Goal: Task Accomplishment & Management: Use online tool/utility

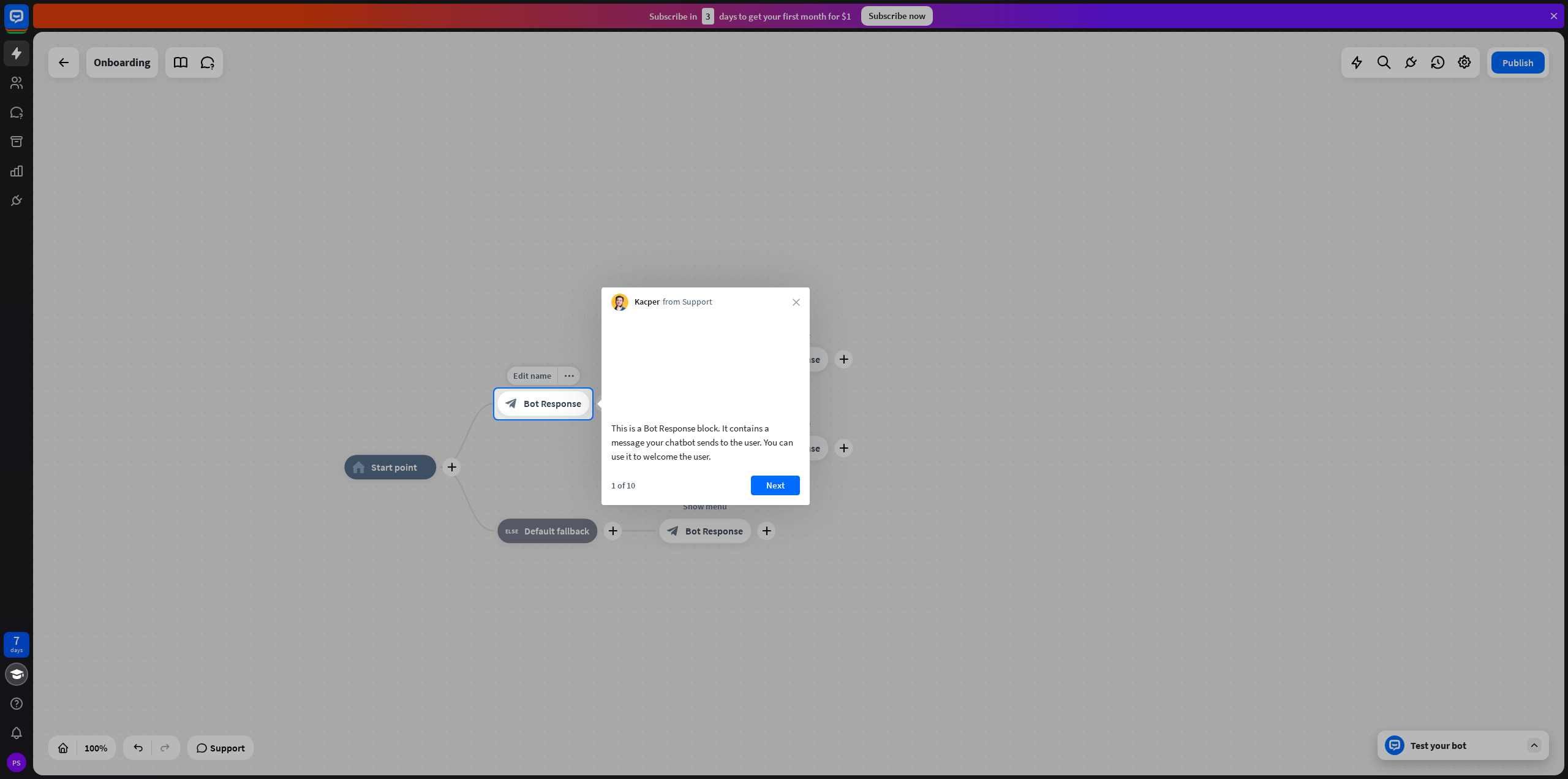
click at [547, 405] on span "Bot Response" at bounding box center [552, 403] width 57 height 12
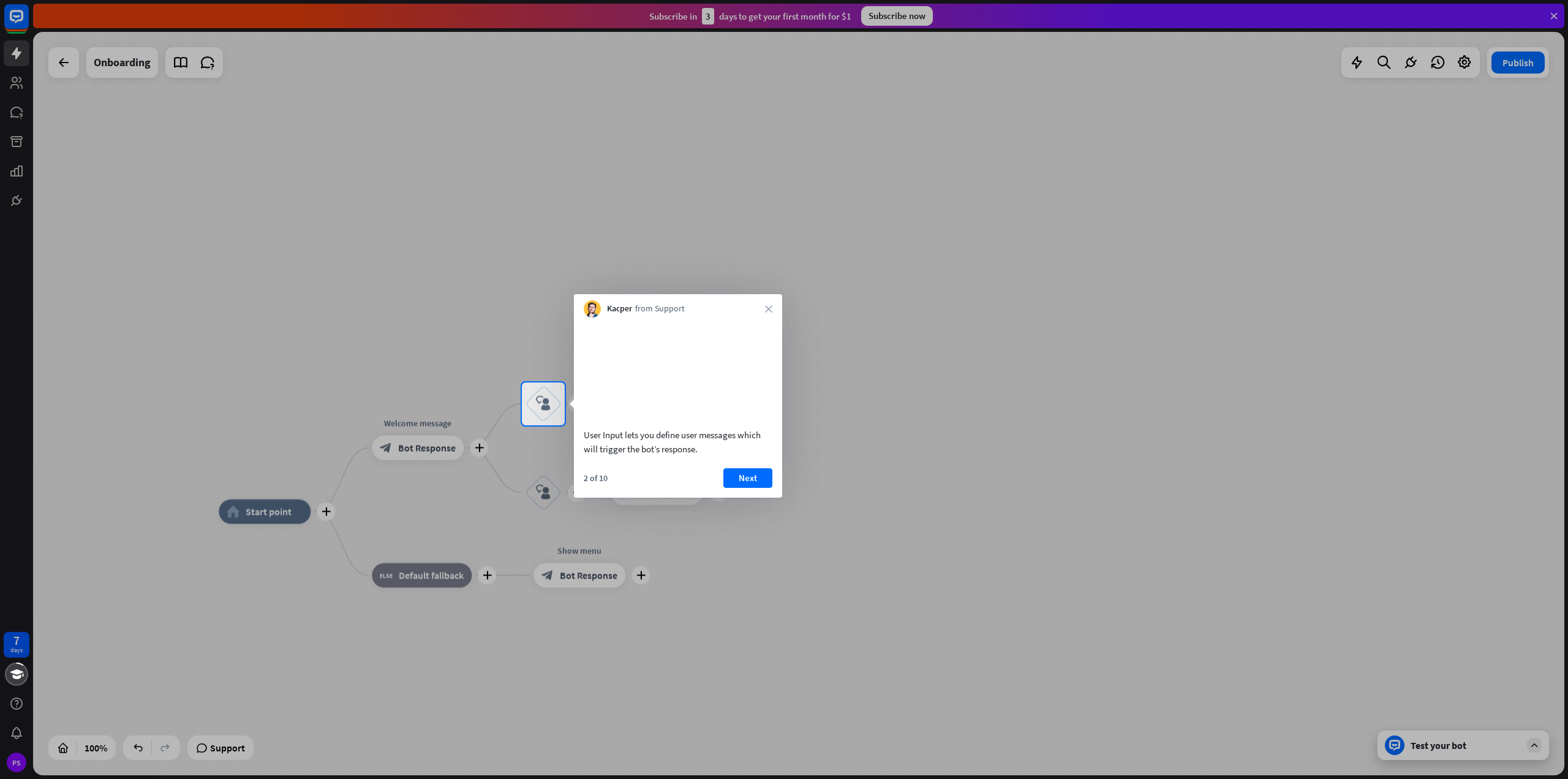
click at [772, 314] on div "Kacper from Support close" at bounding box center [677, 305] width 208 height 23
click at [771, 307] on icon "close" at bounding box center [768, 308] width 7 height 7
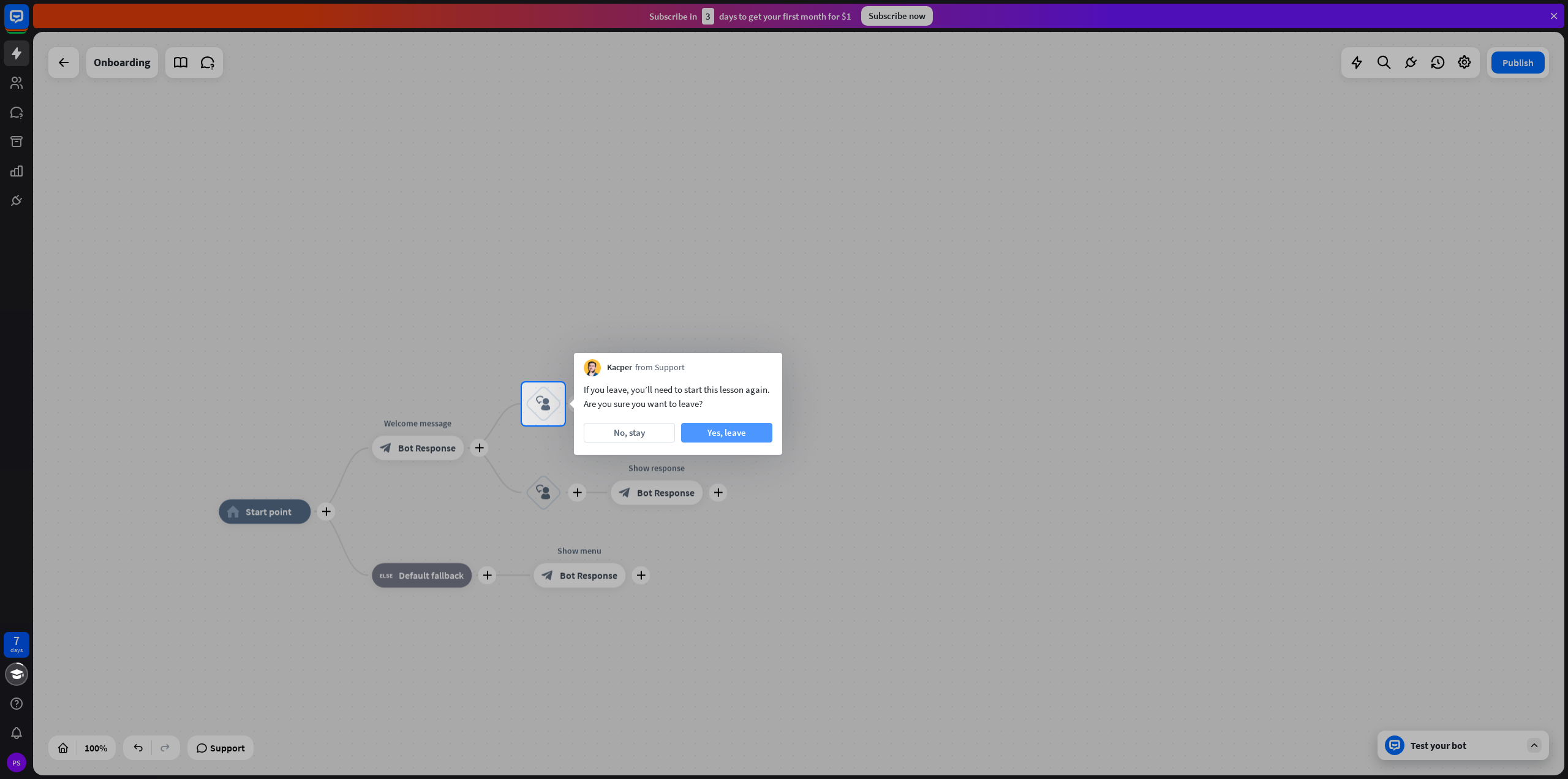
click at [716, 437] on button "Yes, leave" at bounding box center [727, 433] width 91 height 20
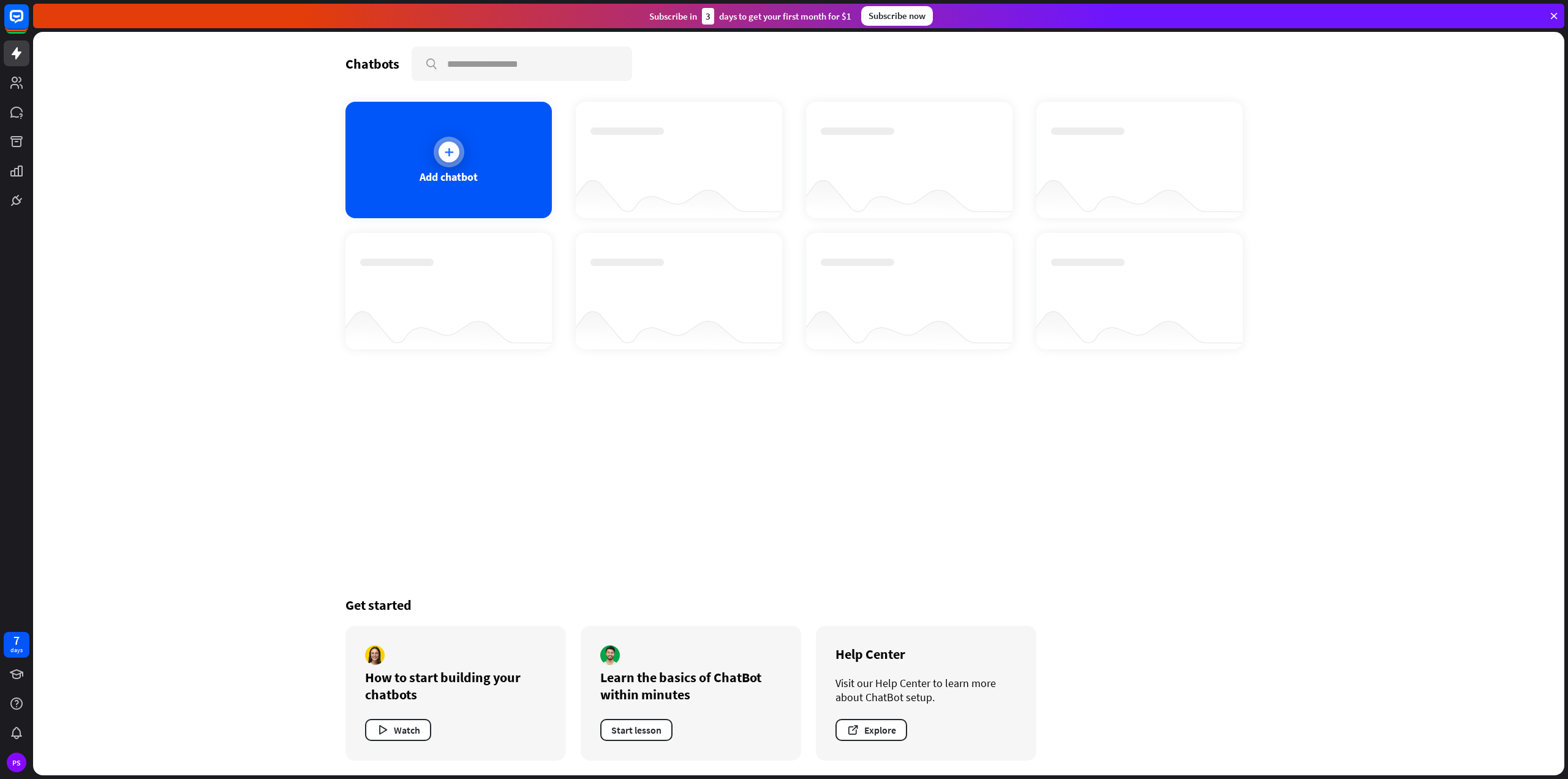
click at [444, 147] on icon at bounding box center [448, 152] width 12 height 12
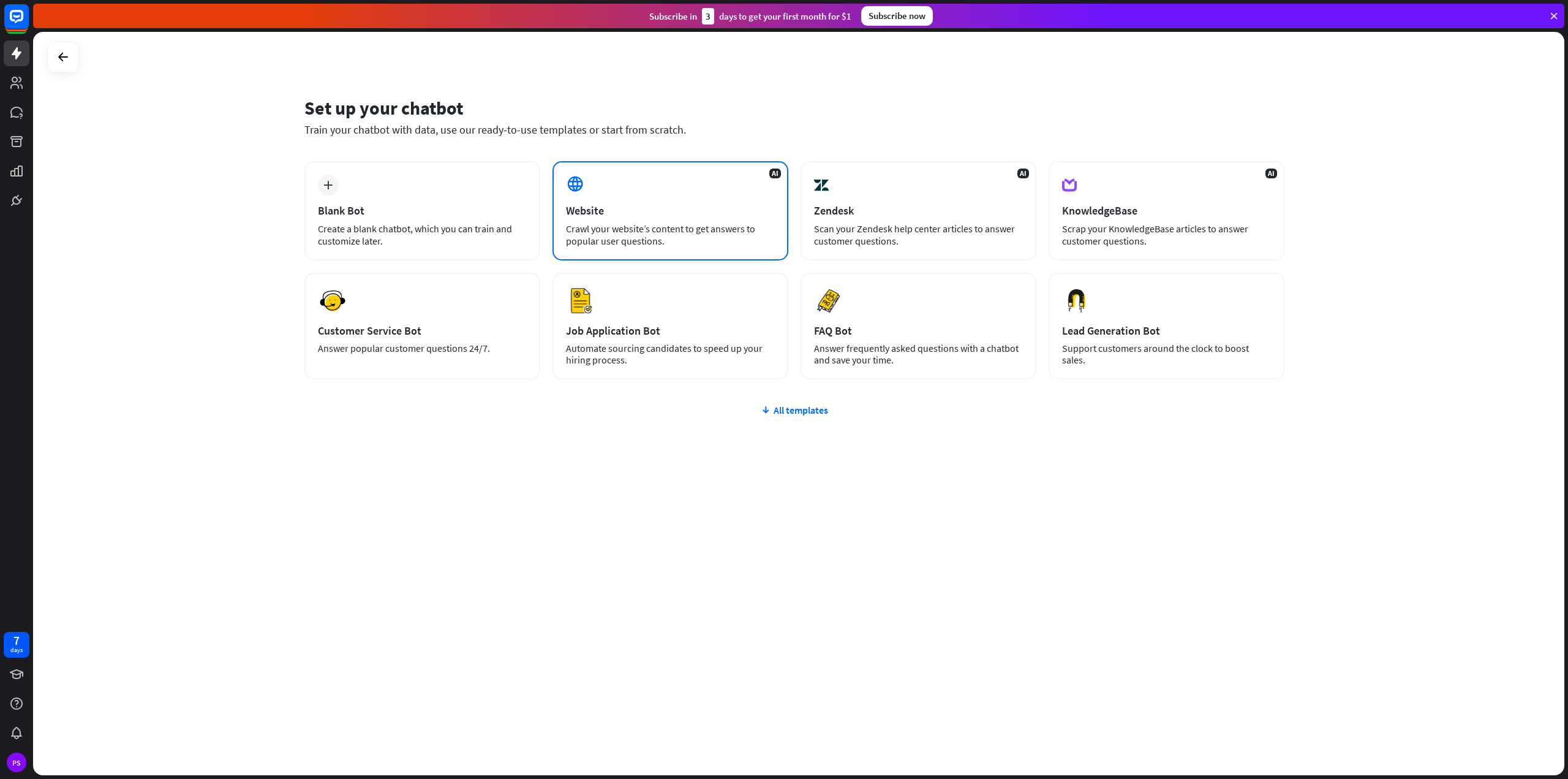
click at [672, 239] on div "Crawl your website’s content to get answers to popular user questions." at bounding box center [670, 235] width 209 height 25
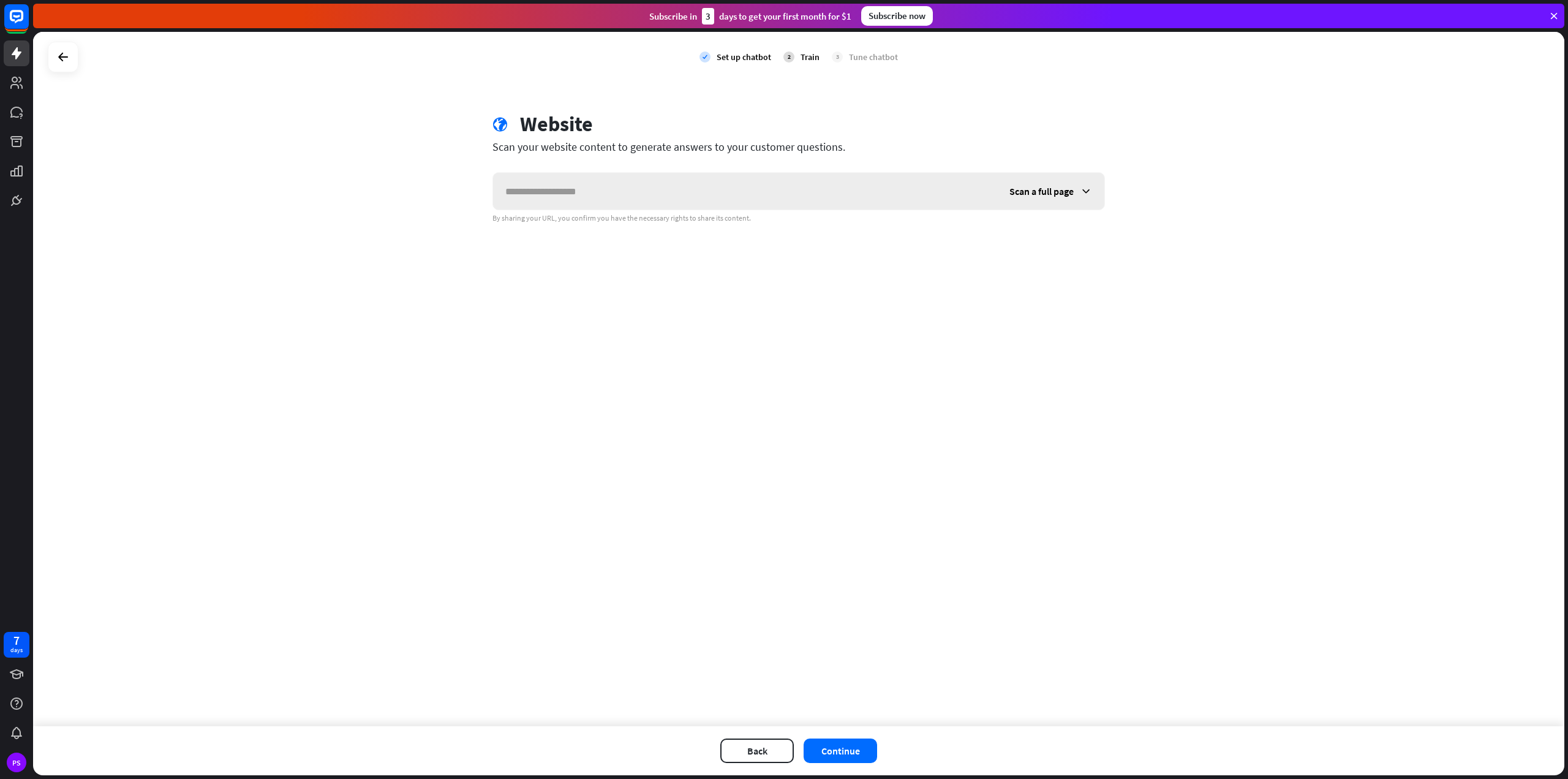
click at [614, 175] on input "text" at bounding box center [745, 191] width 504 height 37
click at [1072, 196] on span "Scan a full page" at bounding box center [1041, 191] width 65 height 12
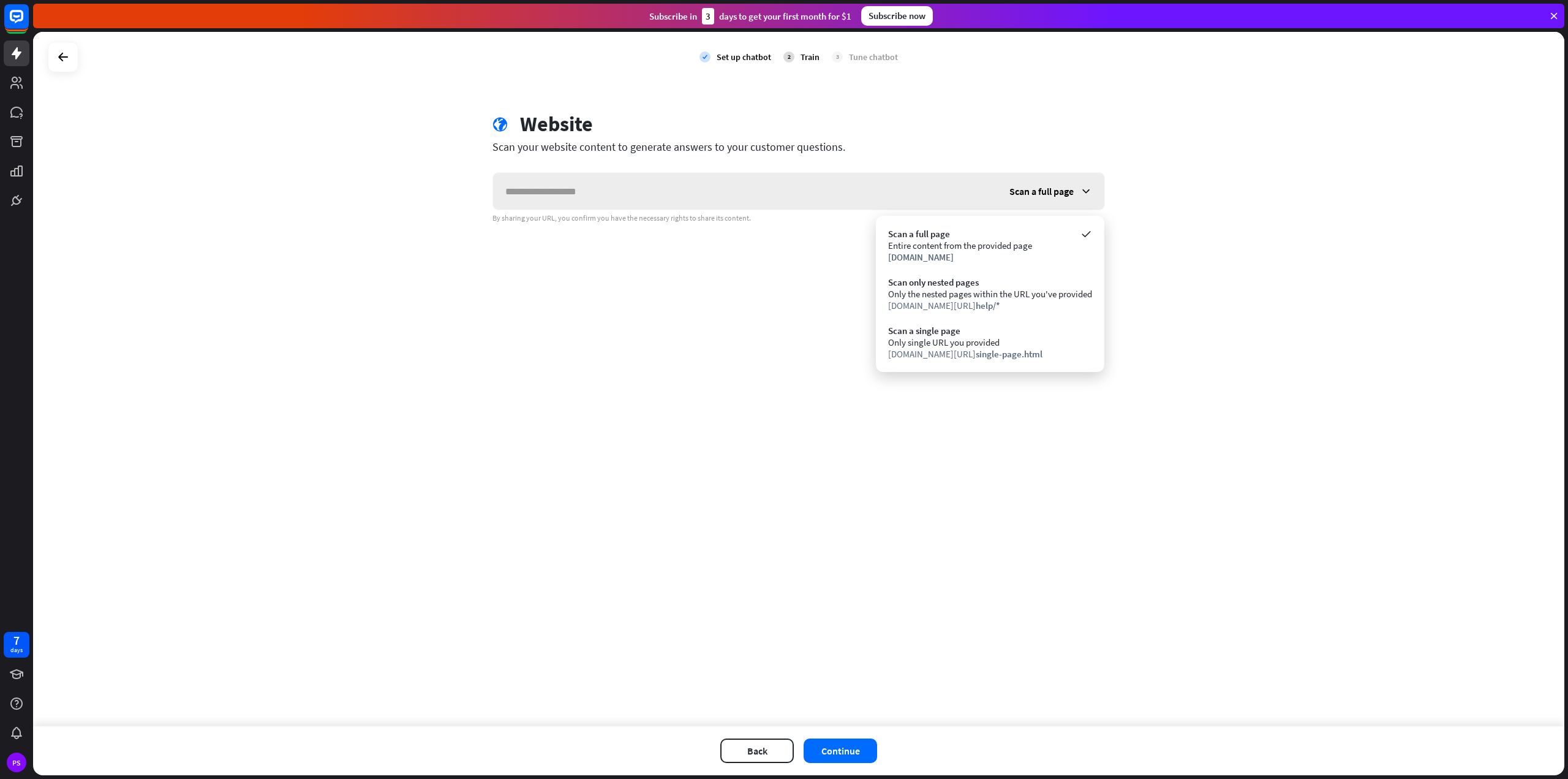
click at [1072, 196] on span "Scan a full page" at bounding box center [1041, 191] width 65 height 12
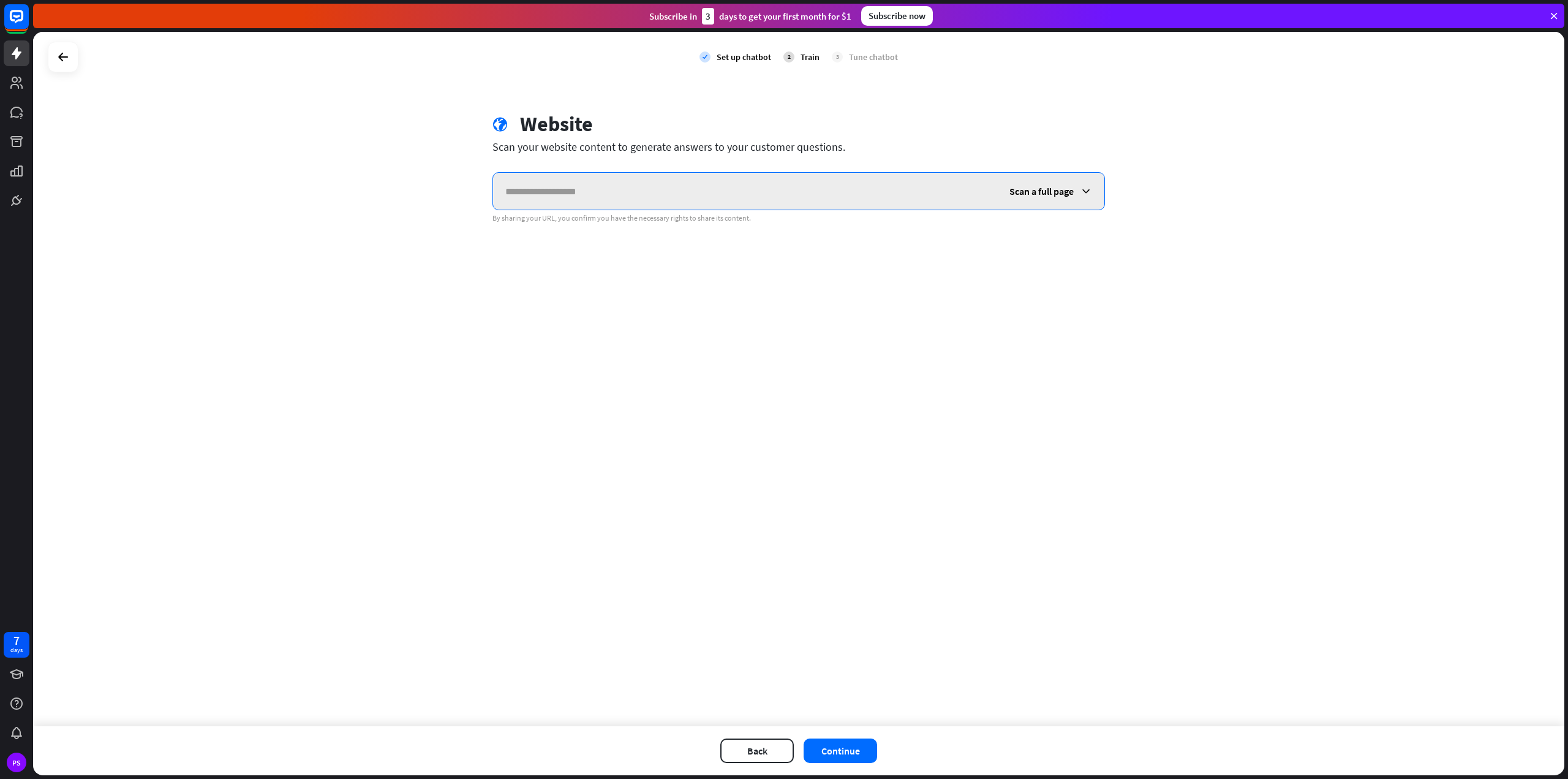
click at [756, 196] on input "text" at bounding box center [745, 191] width 504 height 37
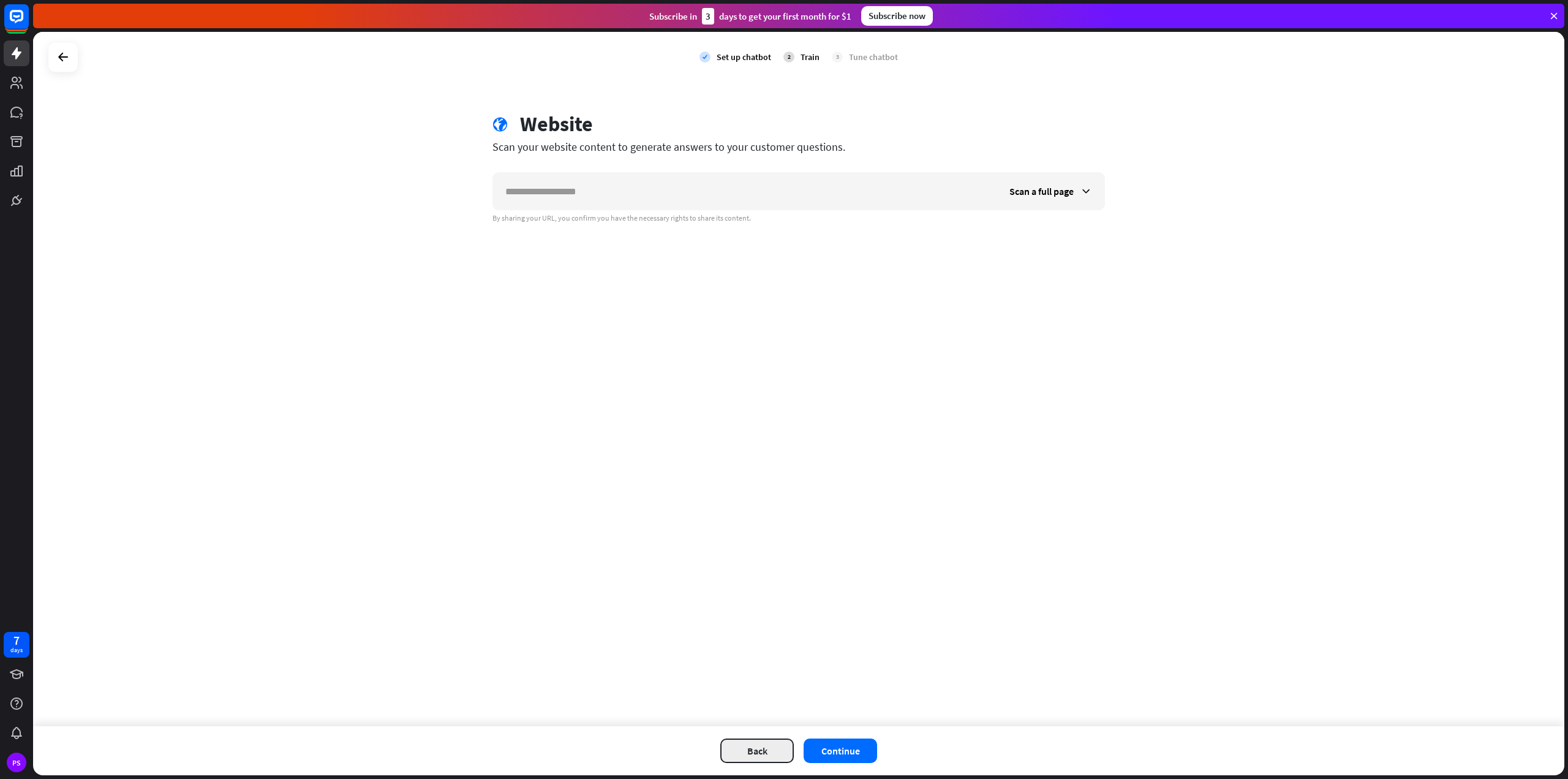
click at [768, 750] on button "Back" at bounding box center [757, 750] width 73 height 25
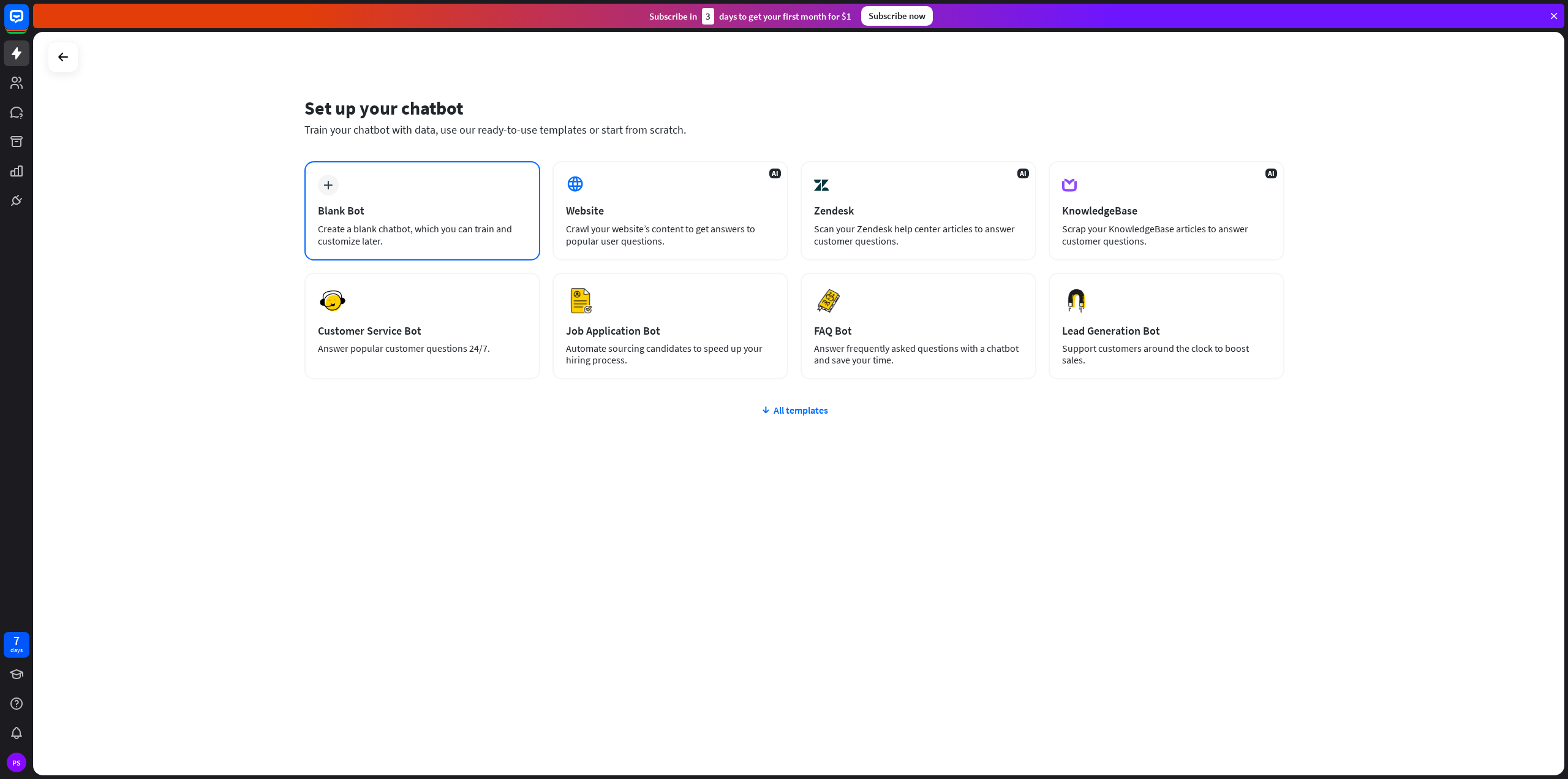
click at [454, 232] on div "Create a blank chatbot, which you can train and customize later." at bounding box center [422, 235] width 209 height 25
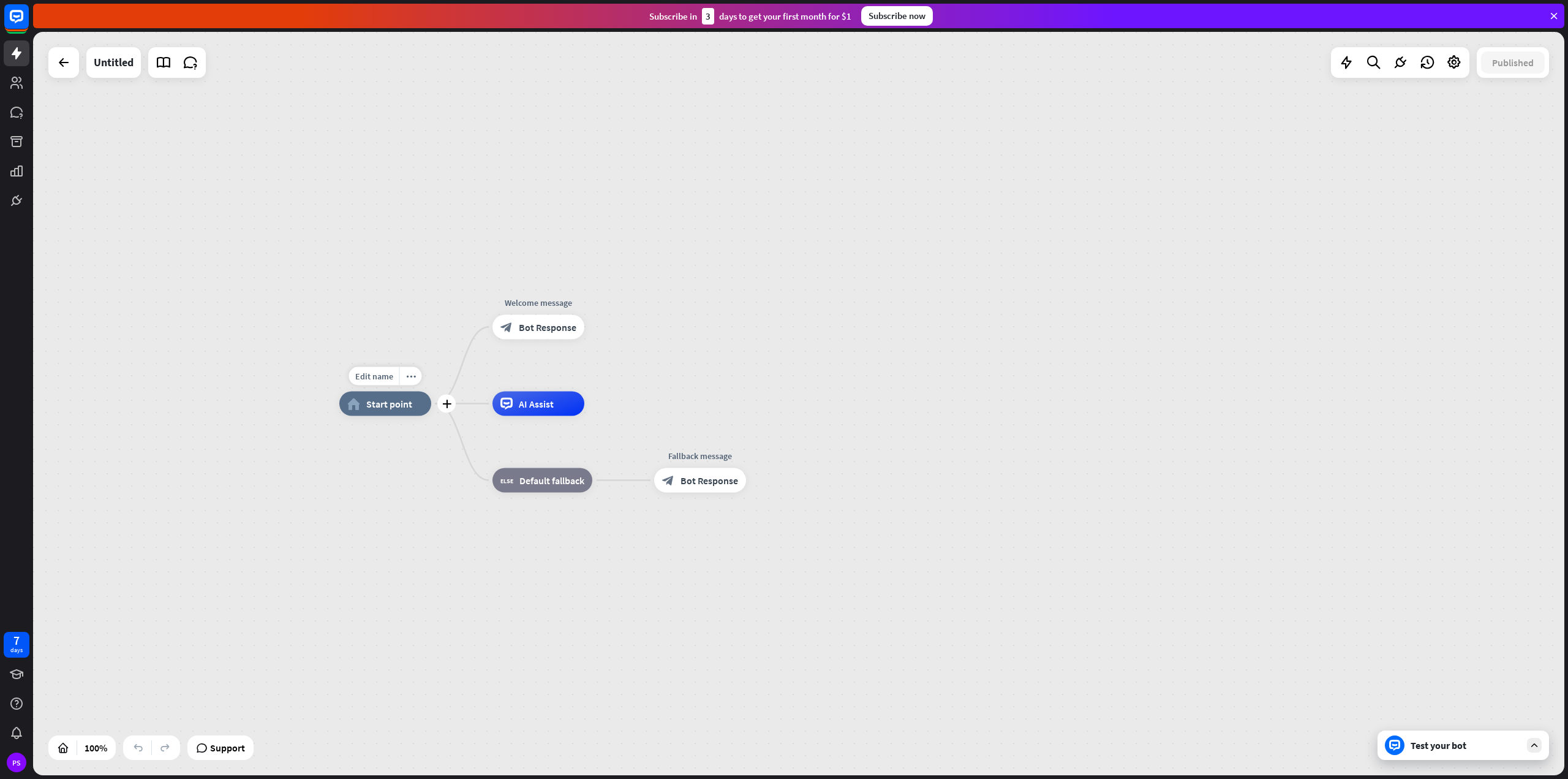
click at [406, 413] on div "home_2 Start point" at bounding box center [385, 404] width 92 height 25
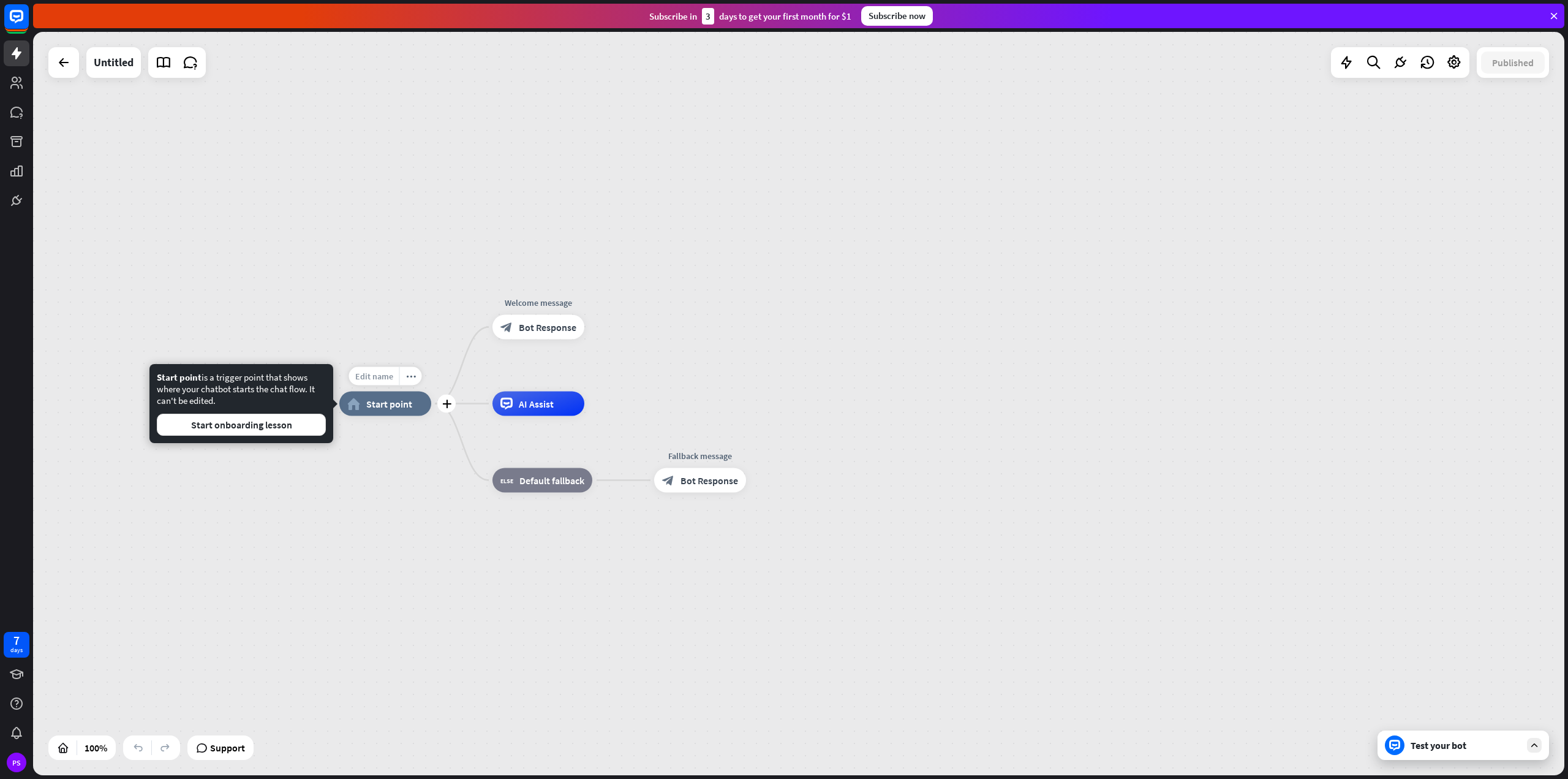
click at [374, 377] on span "Edit name" at bounding box center [374, 376] width 38 height 11
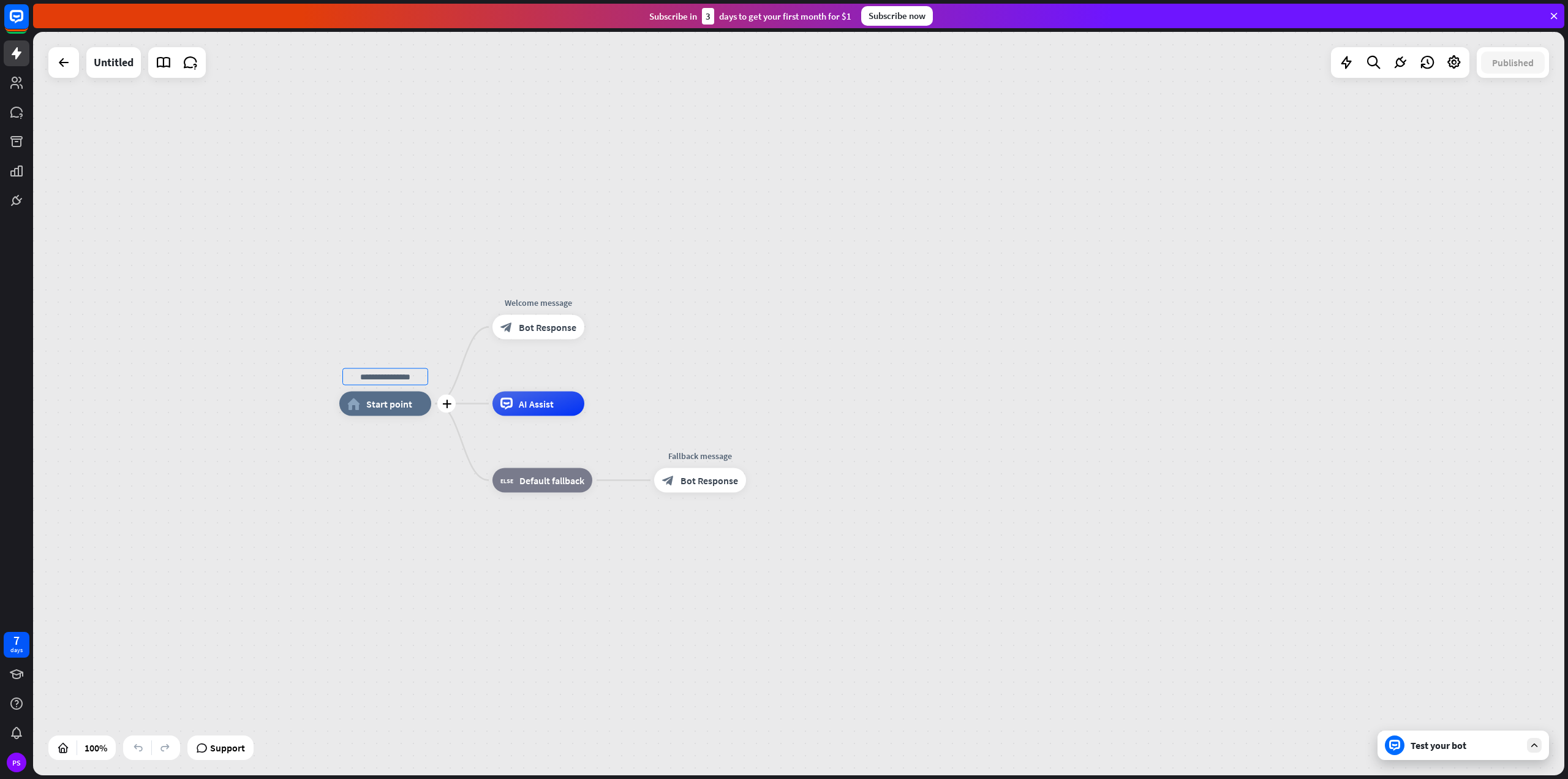
click at [382, 377] on input "text" at bounding box center [385, 376] width 85 height 17
type input "*****"
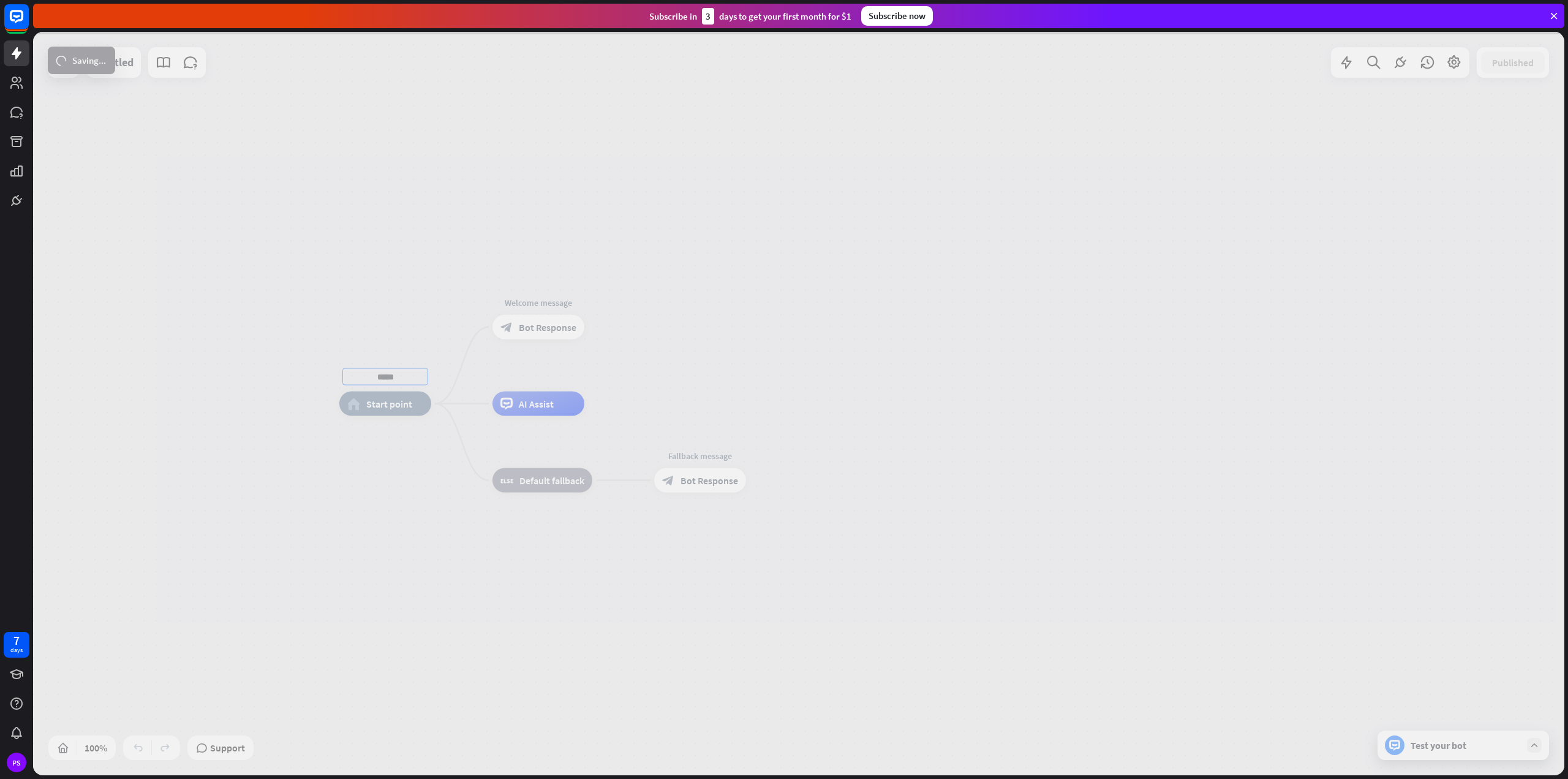
click at [418, 344] on div "***** home_2 Start point Welcome message block_bot_response Bot Response AI Ass…" at bounding box center [798, 403] width 1531 height 743
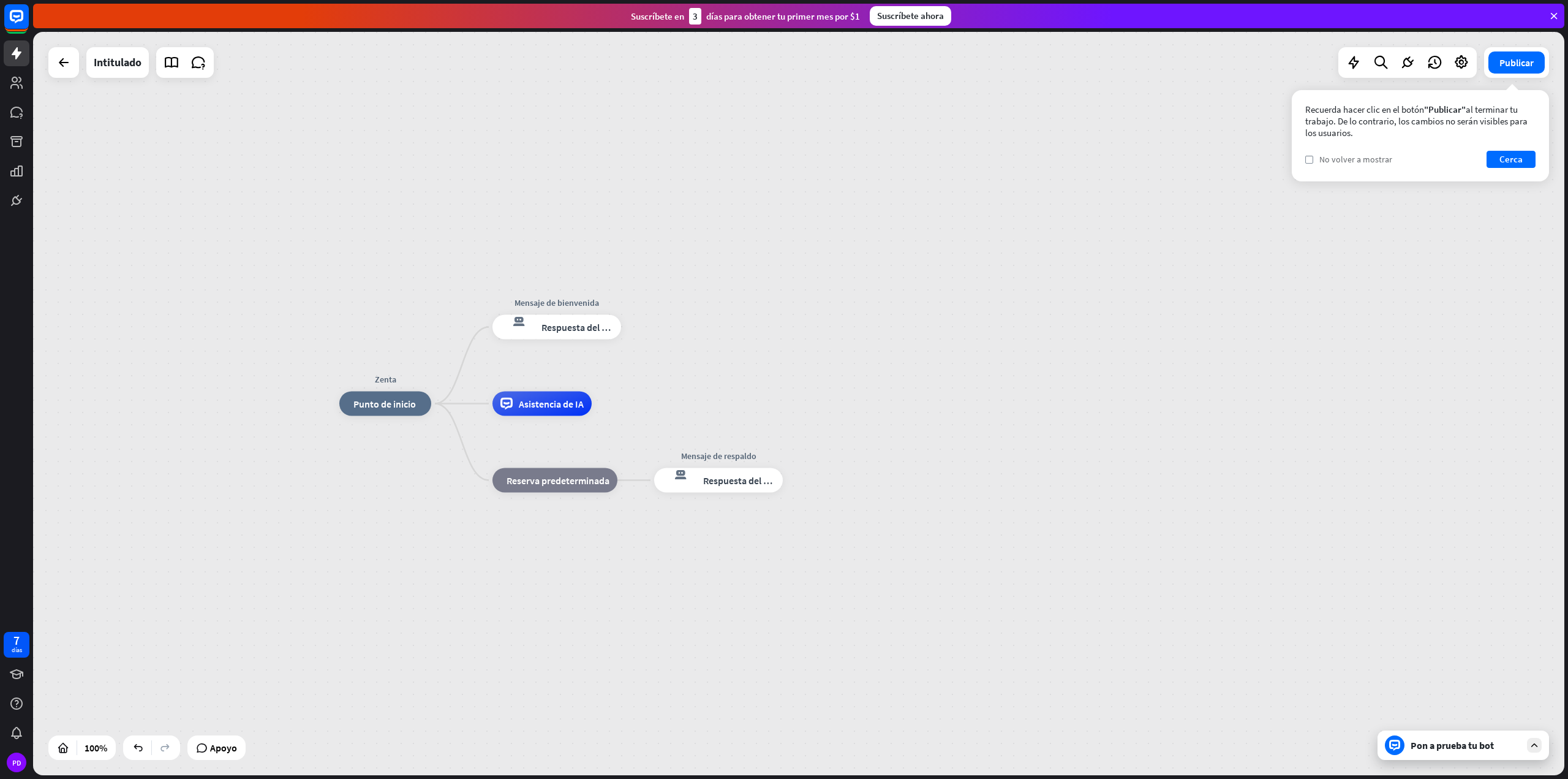
click at [1335, 160] on font "No volver a mostrar" at bounding box center [1356, 160] width 73 height 11
click at [1496, 160] on button "Cerca" at bounding box center [1511, 159] width 49 height 17
click at [587, 450] on font "más_amarillo" at bounding box center [588, 453] width 4 height 10
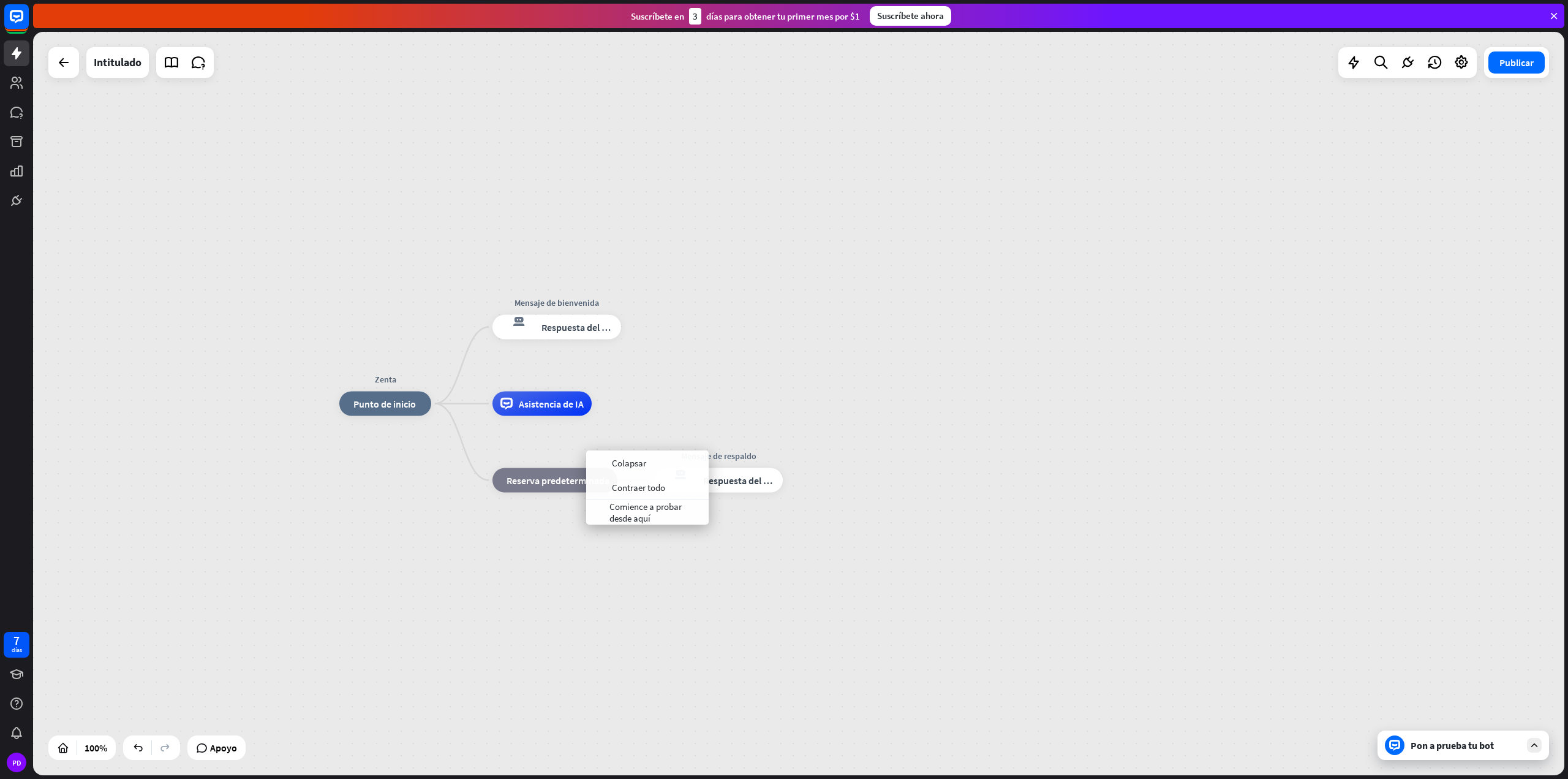
click at [705, 343] on div "Zenta inicio_2 Punto de inicio Mensaje de bienvenida respuesta del bot de bloqu…" at bounding box center [798, 403] width 1531 height 743
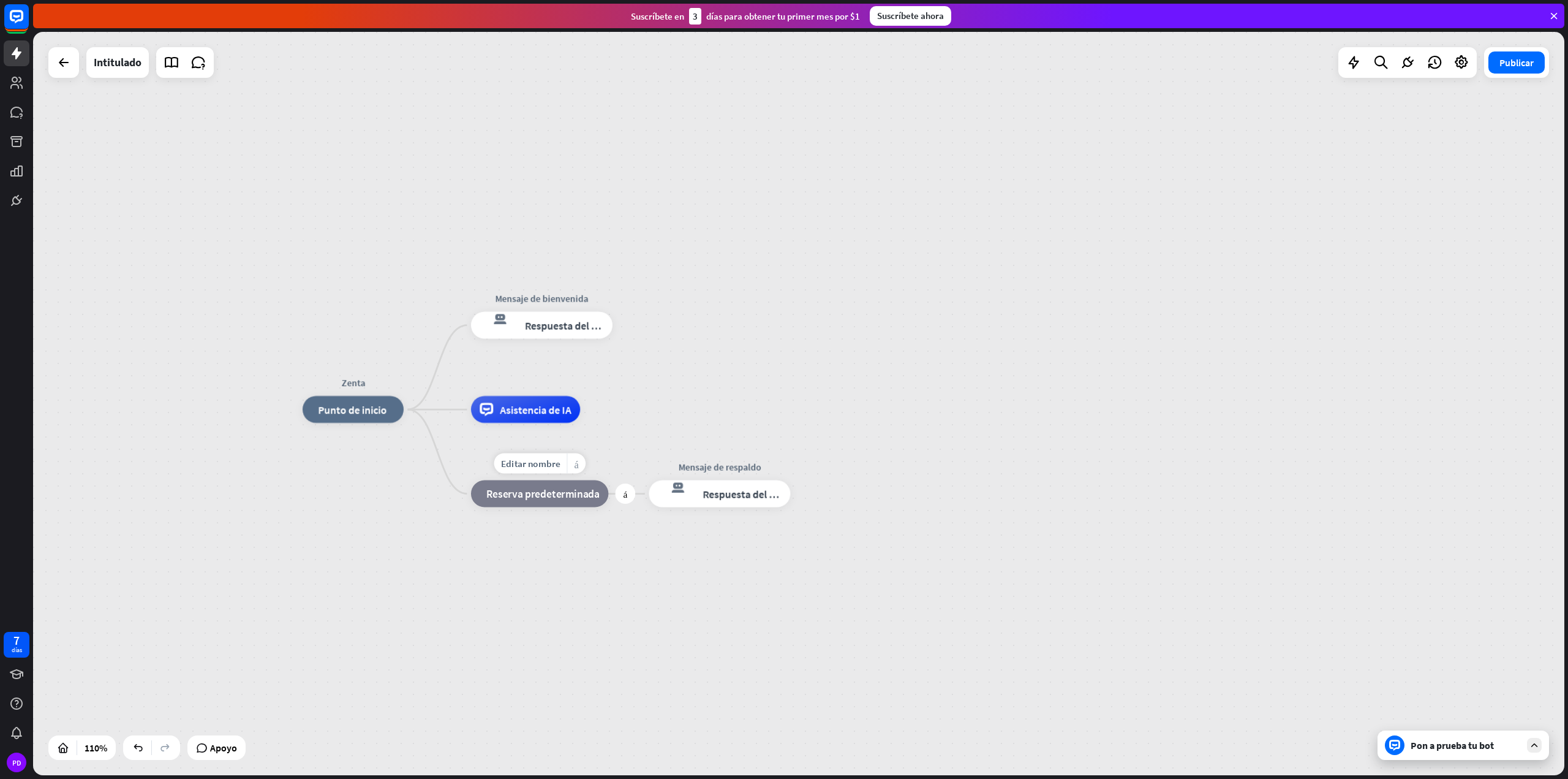
click at [582, 463] on div "más_amarillo" at bounding box center [575, 463] width 18 height 20
click at [510, 492] on font "Reserva predeterminada" at bounding box center [543, 493] width 113 height 14
click at [1404, 748] on div at bounding box center [1395, 745] width 20 height 20
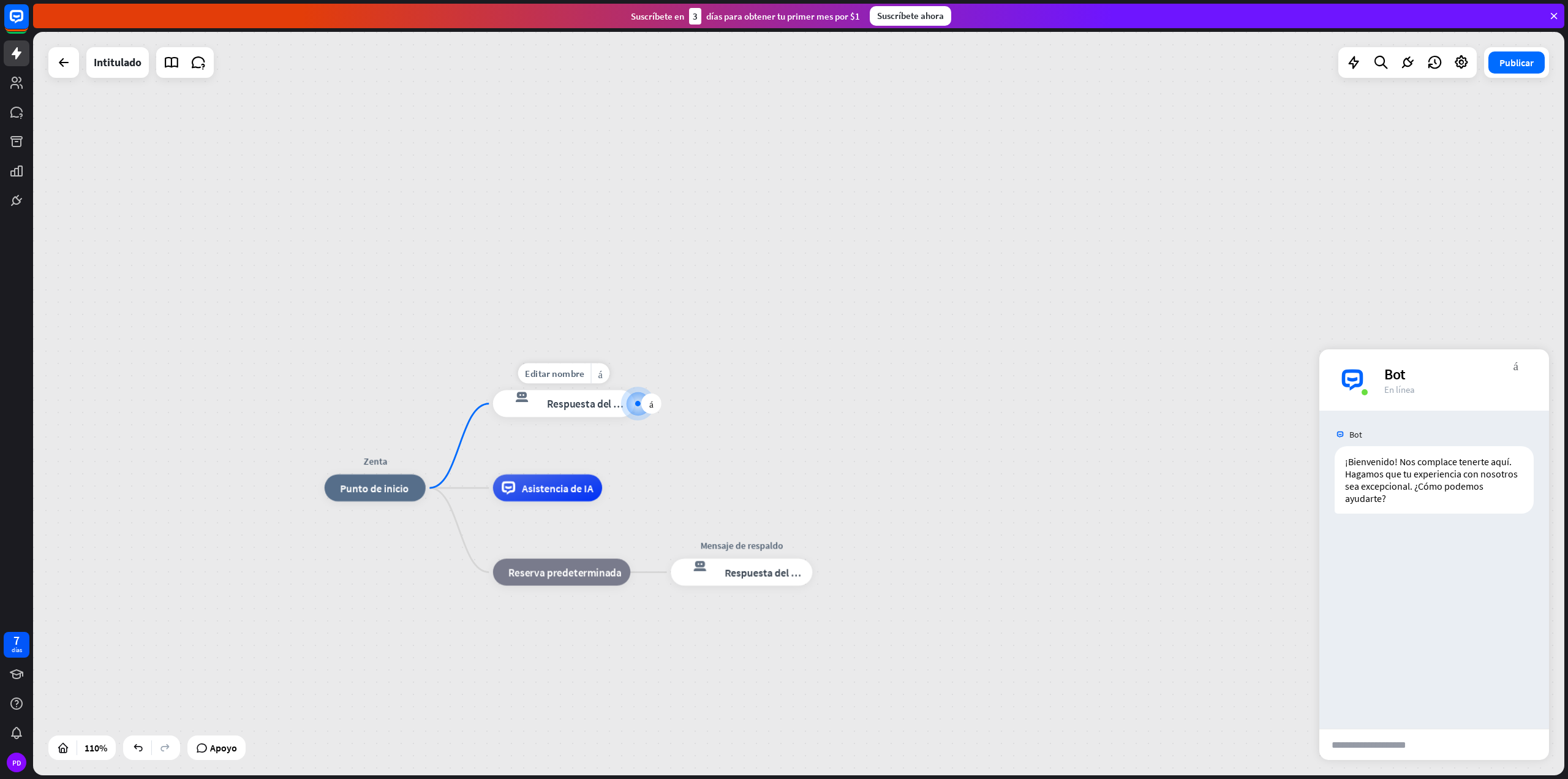
click at [622, 402] on div at bounding box center [638, 403] width 34 height 34
click at [382, 453] on font "Editar nombre" at bounding box center [365, 457] width 59 height 12
click at [385, 489] on font "Punto de inicio" at bounding box center [374, 488] width 69 height 14
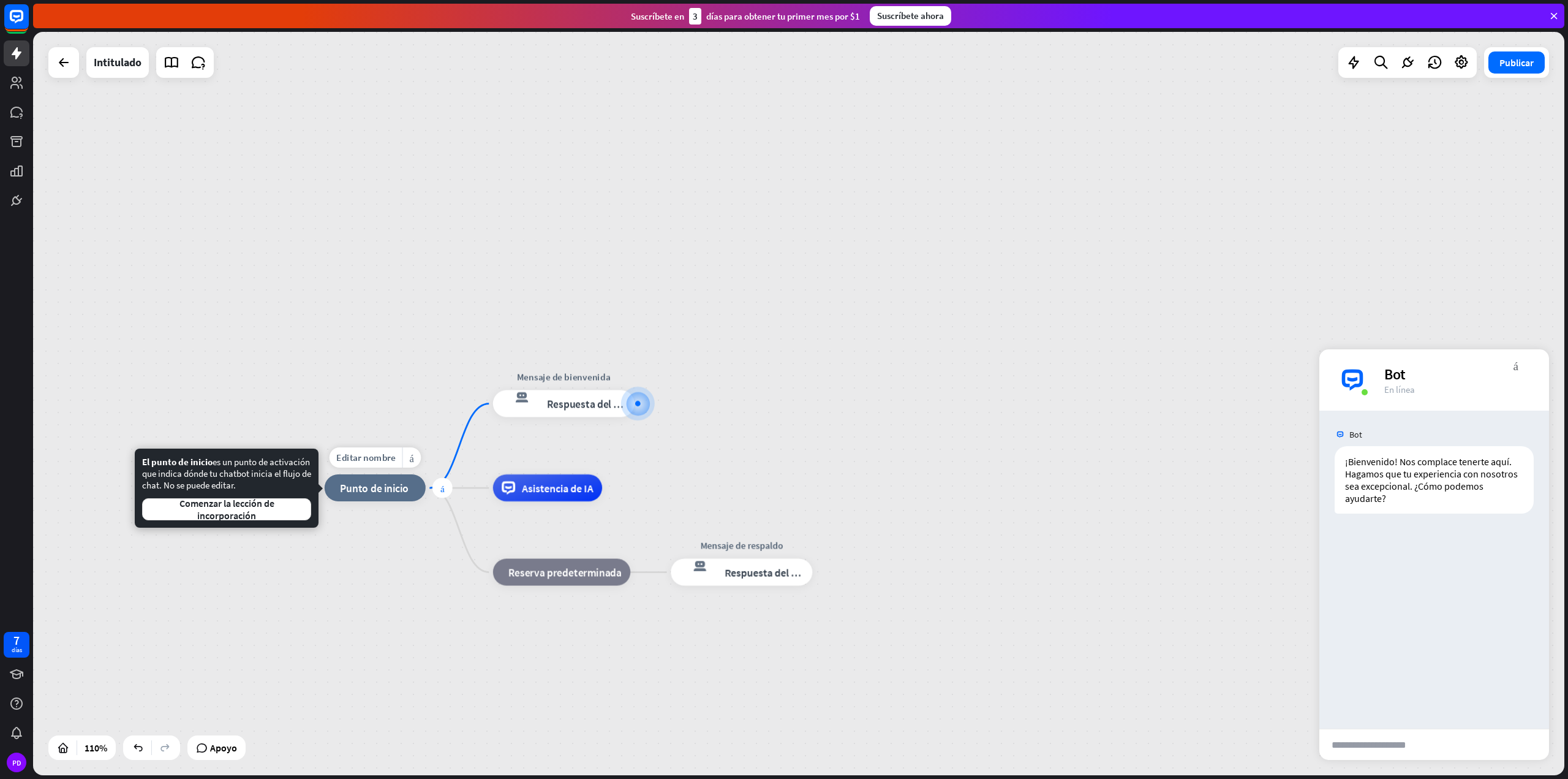
click at [437, 487] on div "más" at bounding box center [442, 488] width 20 height 20
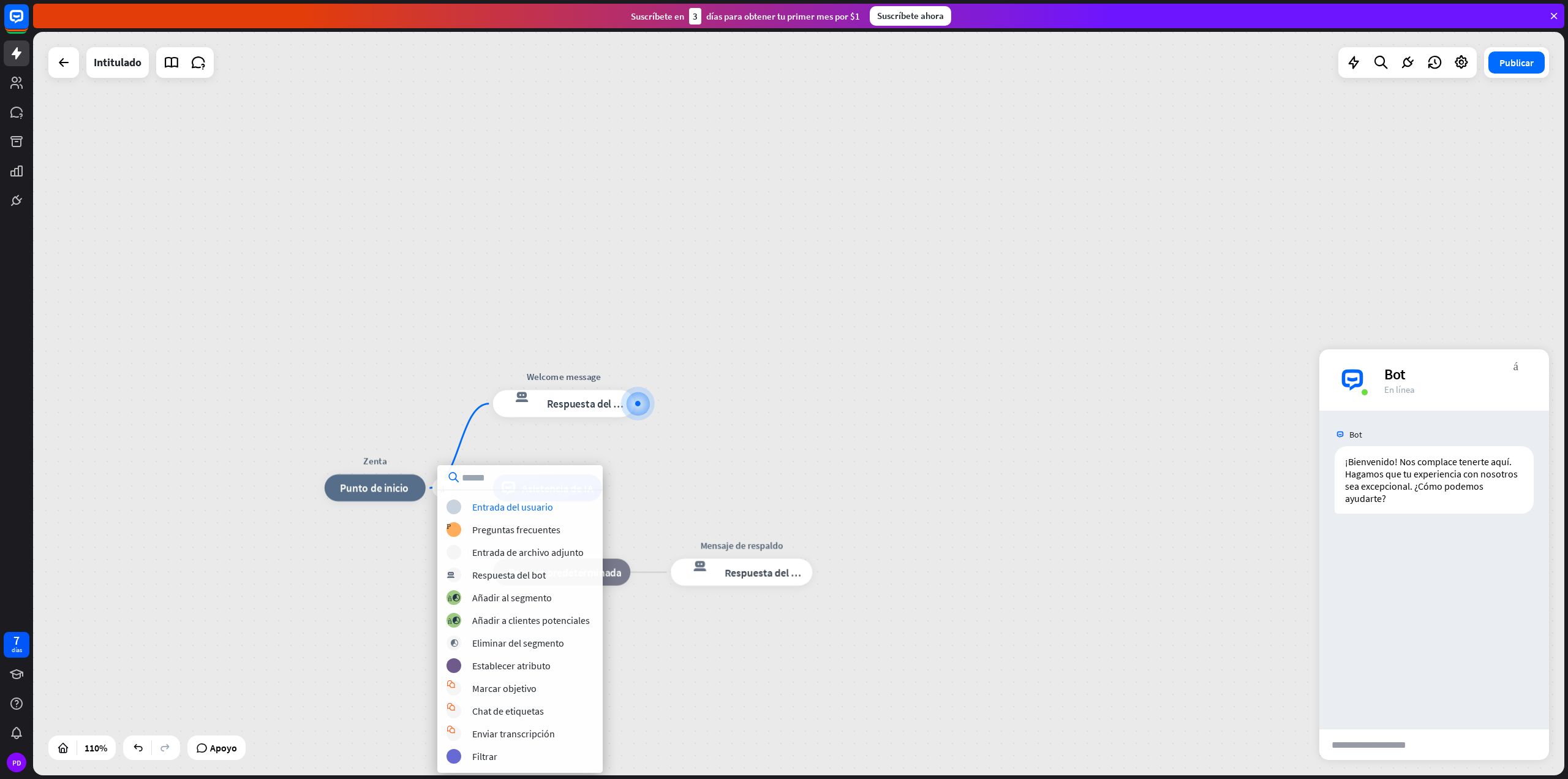
click at [743, 405] on div "más Zenta inicio_2 Punto de inicio Editar nombre más_amarillo Welcome message r…" at bounding box center [798, 403] width 1531 height 743
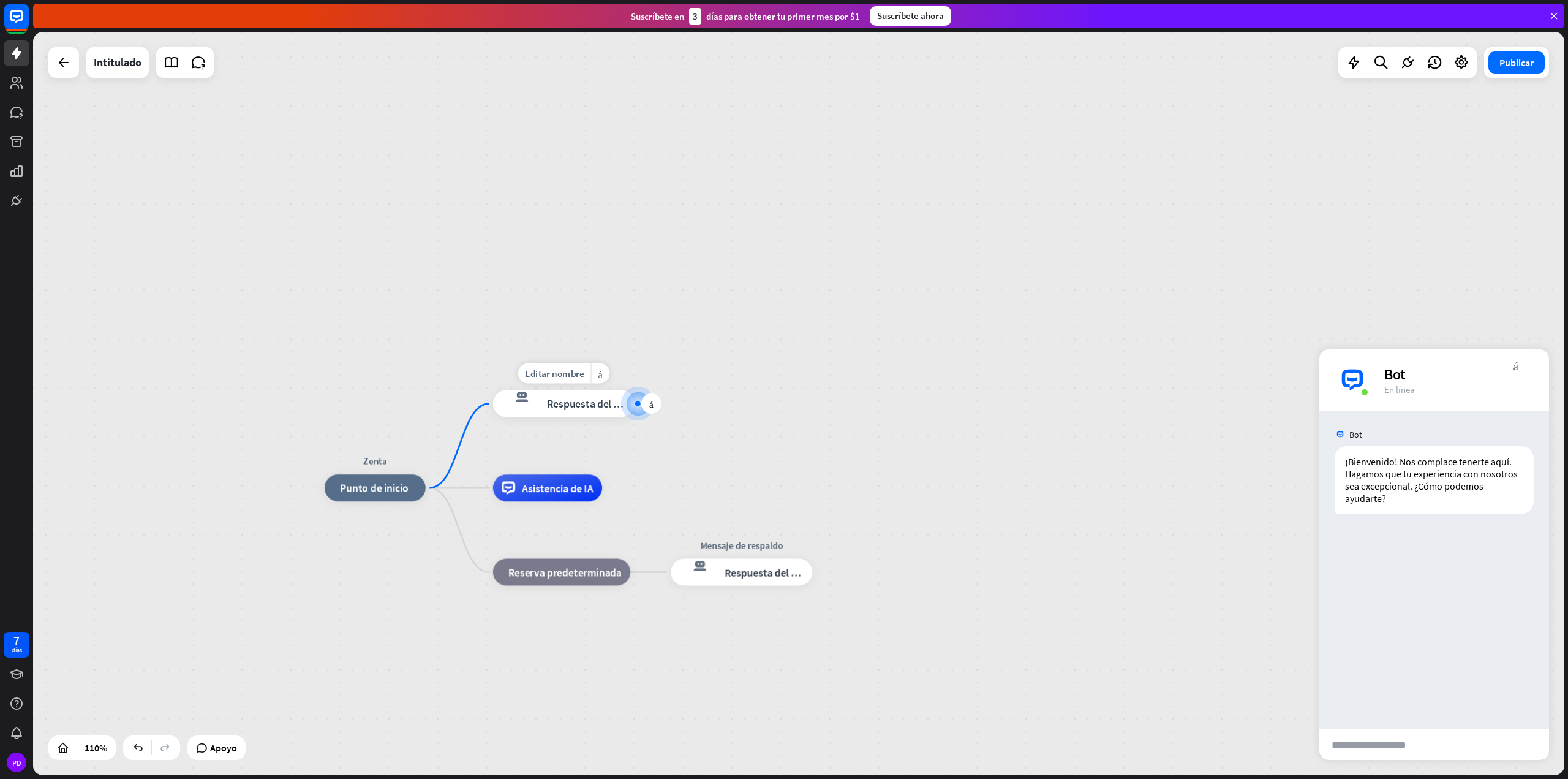
click at [639, 401] on div at bounding box center [638, 403] width 6 height 6
click at [634, 398] on div at bounding box center [638, 403] width 14 height 14
click at [559, 378] on font "Editar nombre" at bounding box center [555, 373] width 59 height 12
click at [603, 372] on input "**********" at bounding box center [563, 374] width 94 height 19
click at [574, 404] on font "Respuesta del bot" at bounding box center [588, 403] width 82 height 14
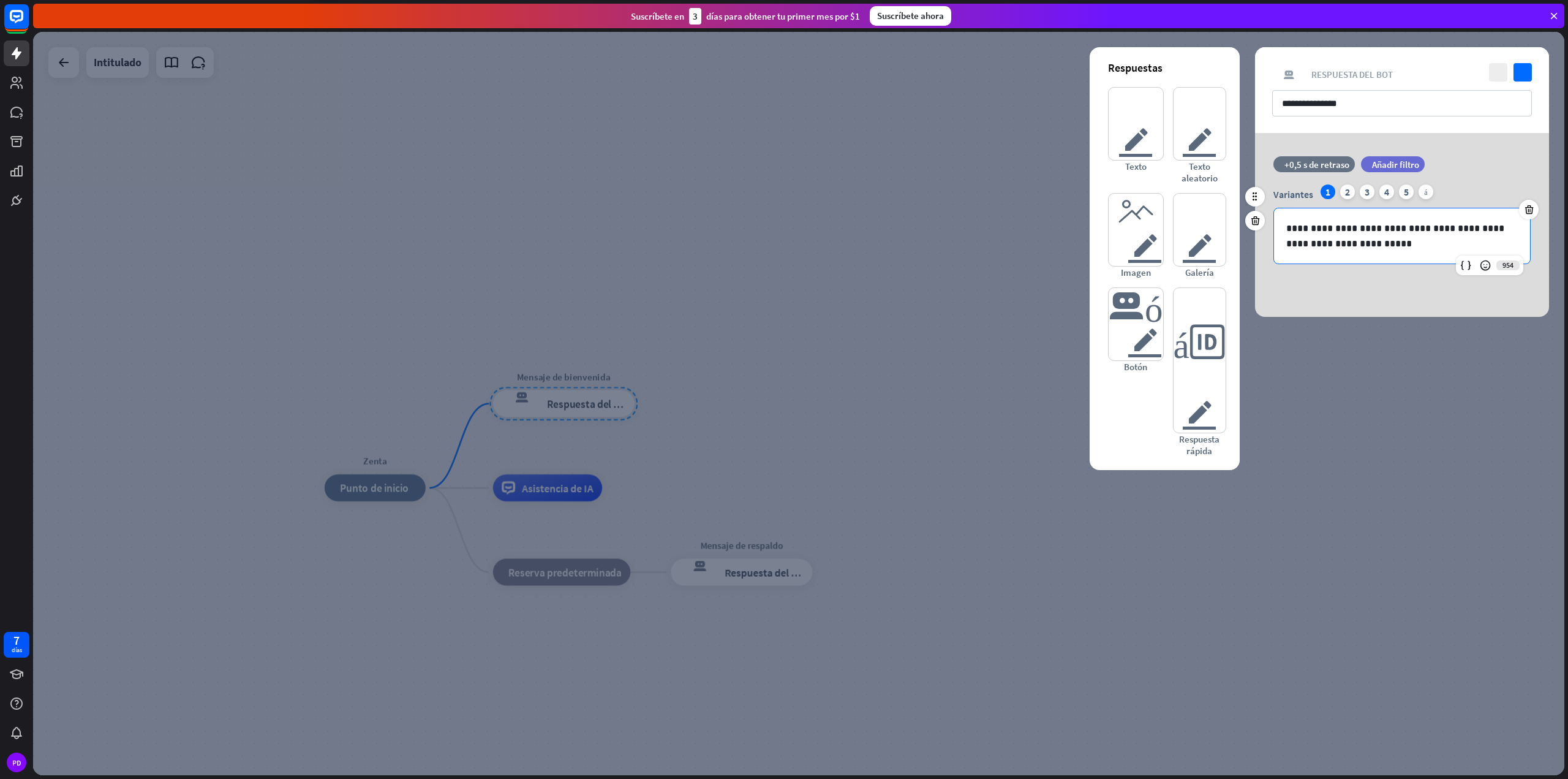
click at [1375, 235] on p "**********" at bounding box center [1402, 235] width 231 height 30
drag, startPoint x: 1374, startPoint y: 251, endPoint x: 1267, endPoint y: 226, distance: 109.9
click at [1267, 226] on div "**********" at bounding box center [1402, 224] width 294 height 80
click at [964, 482] on div at bounding box center [798, 403] width 1531 height 743
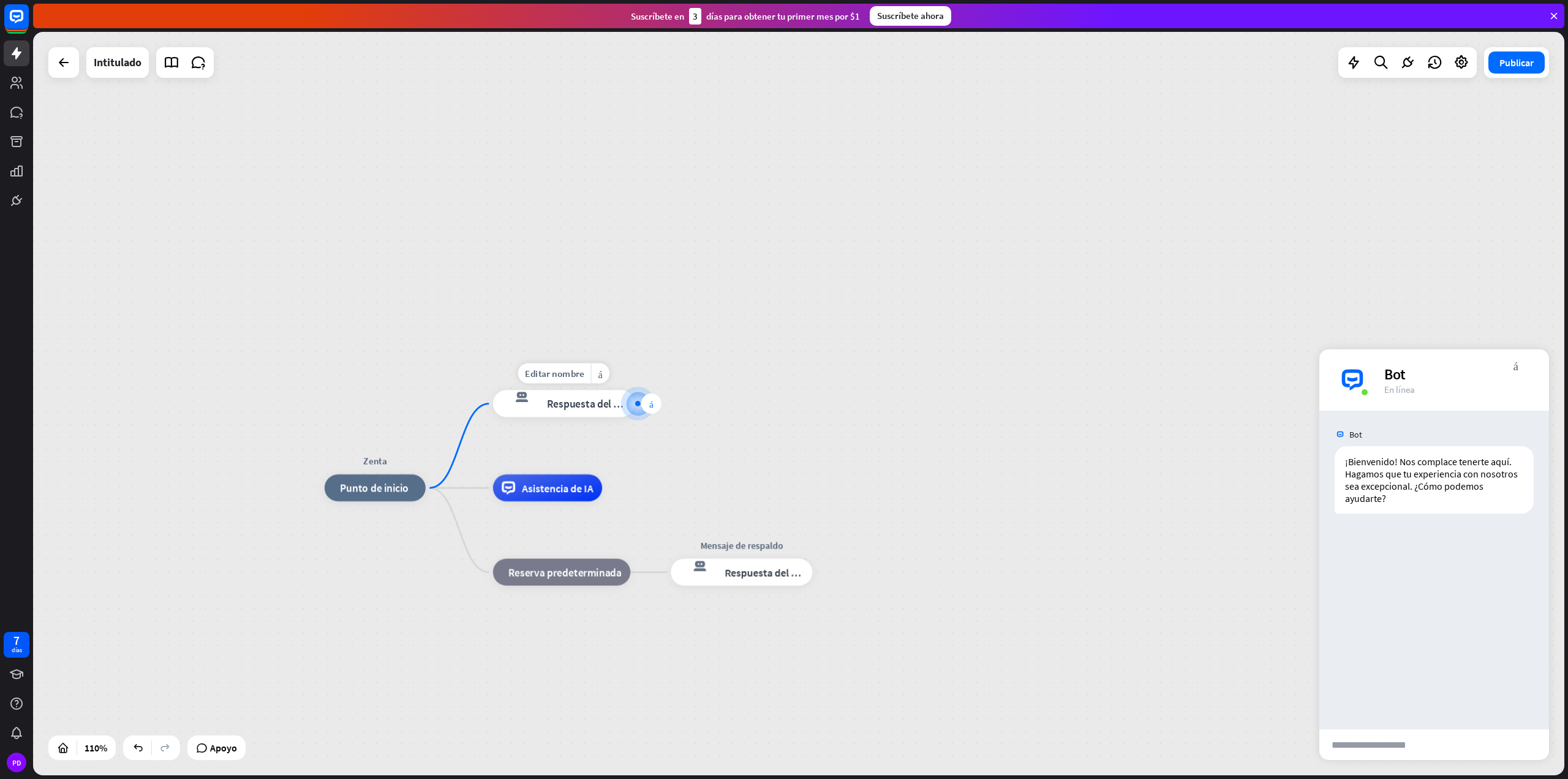
click at [655, 402] on div "más" at bounding box center [651, 403] width 20 height 20
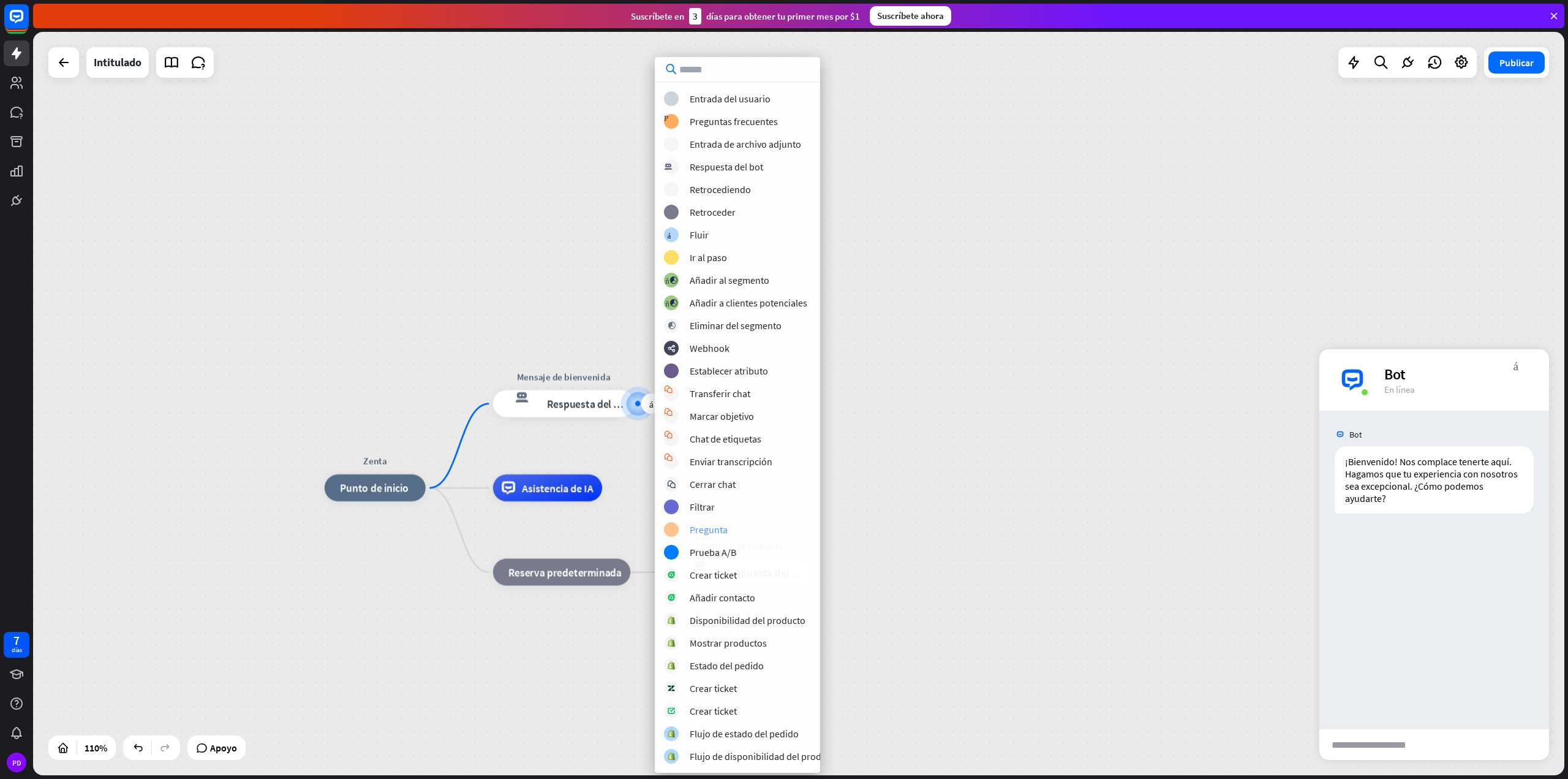
click at [742, 529] on div "bloque_pregunta Pregunta" at bounding box center [752, 529] width 176 height 14
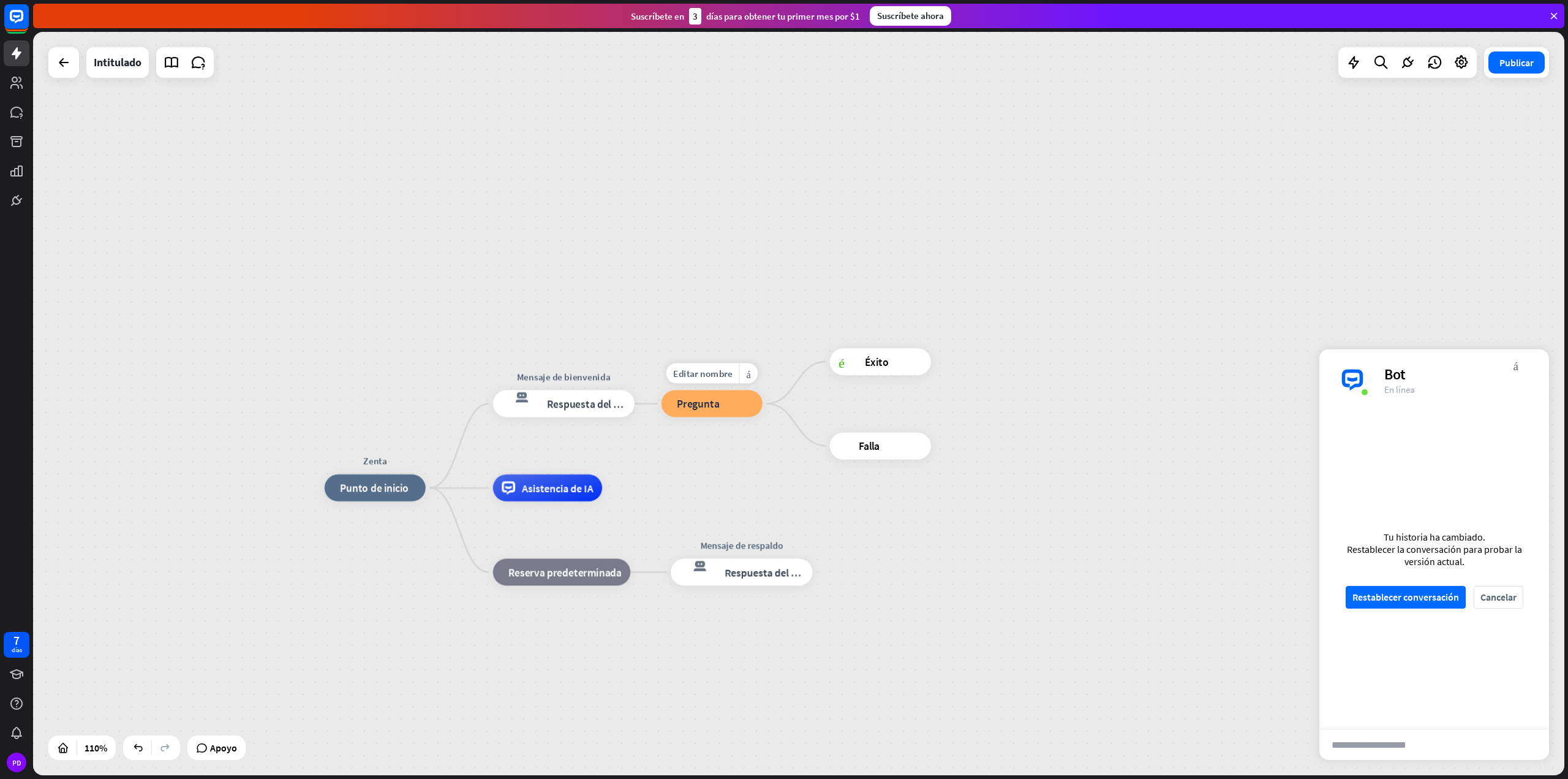
click at [729, 409] on div "bloque_pregunta Pregunta" at bounding box center [712, 404] width 101 height 27
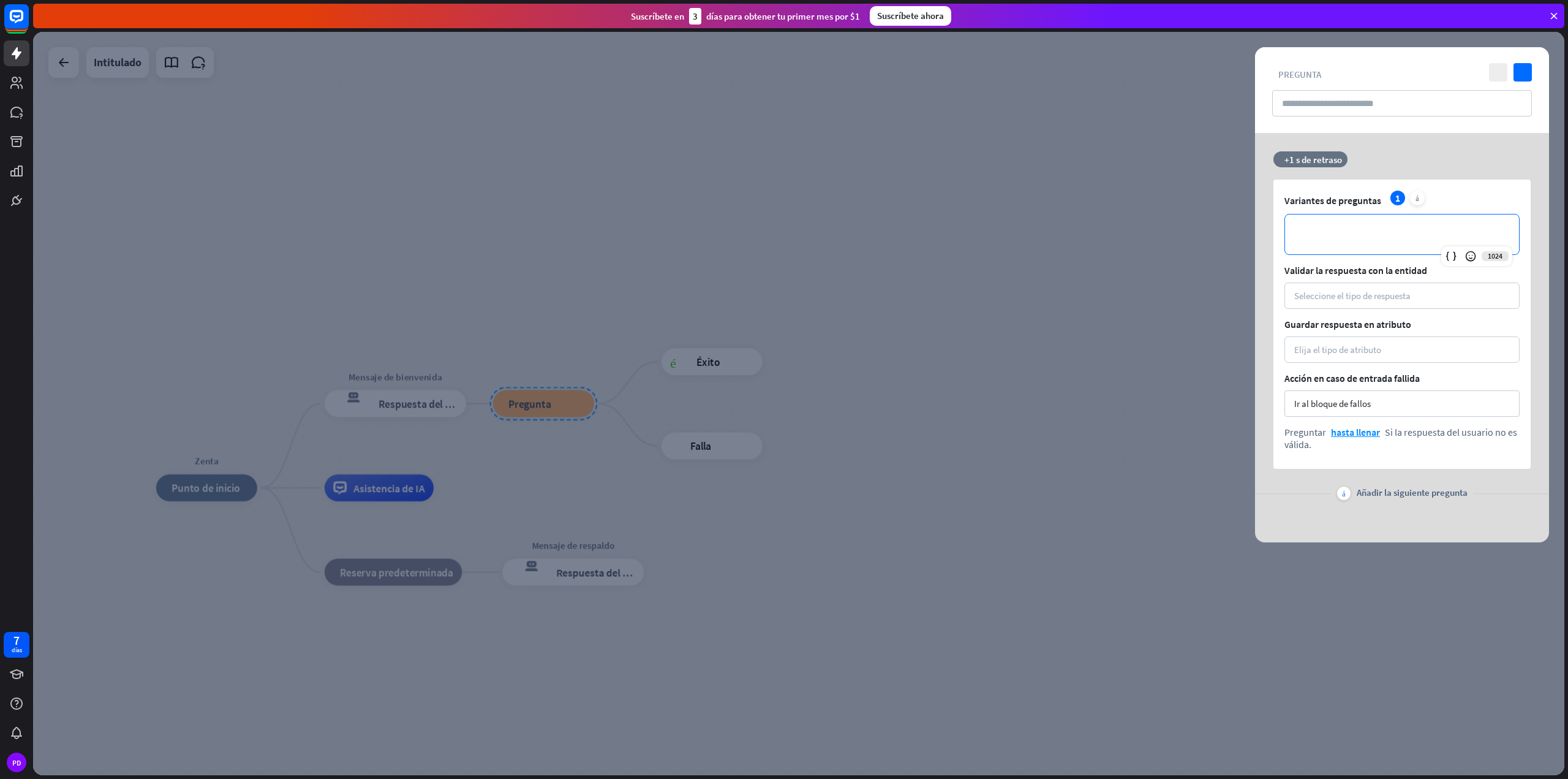
click at [1404, 225] on div "**********" at bounding box center [1402, 235] width 234 height 40
click at [1346, 229] on p "**********" at bounding box center [1402, 234] width 210 height 15
click at [1347, 298] on font "Seleccione el tipo de respuesta" at bounding box center [1353, 295] width 117 height 12
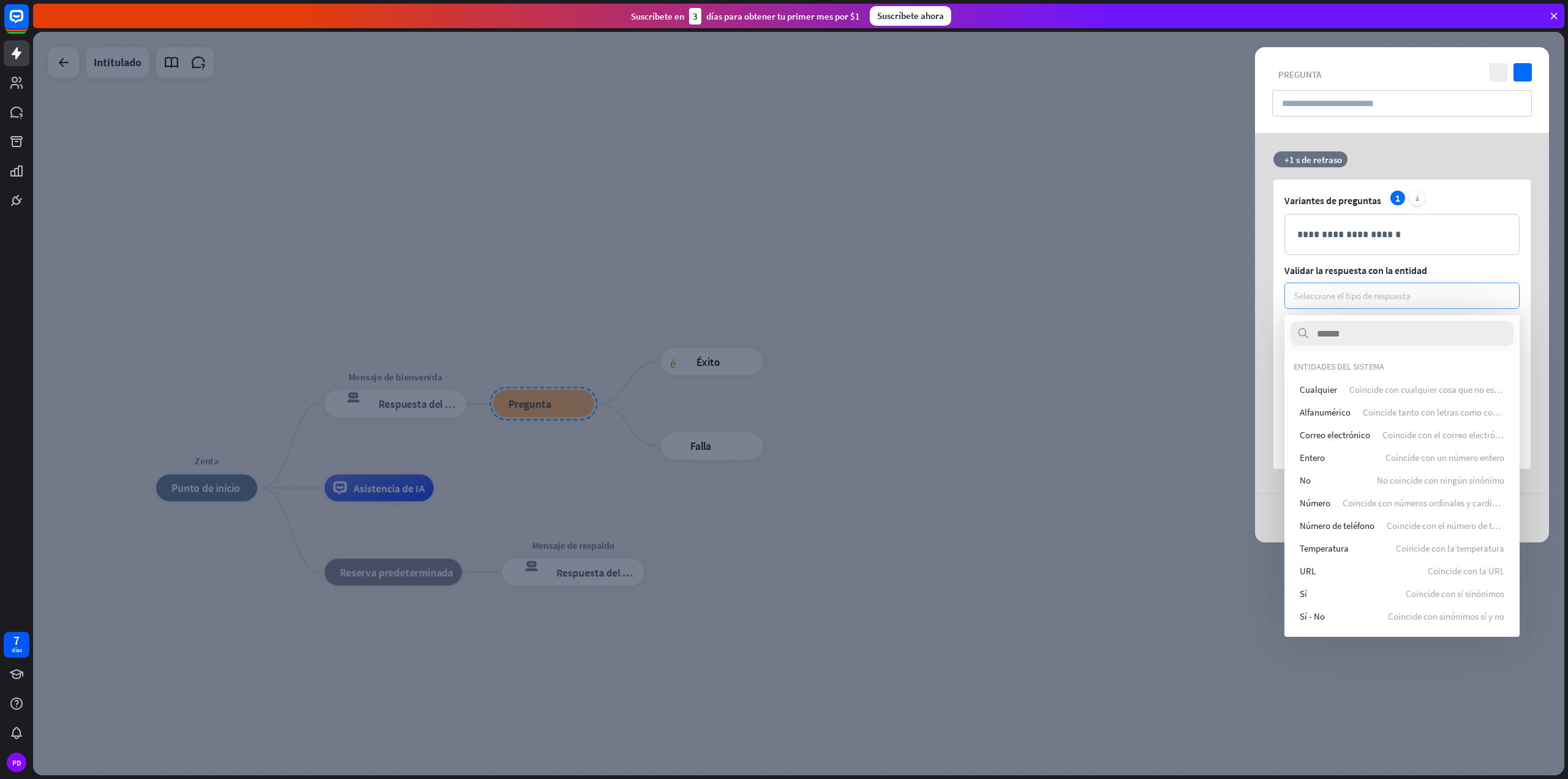
click at [1341, 299] on font "Seleccione el tipo de respuesta" at bounding box center [1353, 295] width 117 height 12
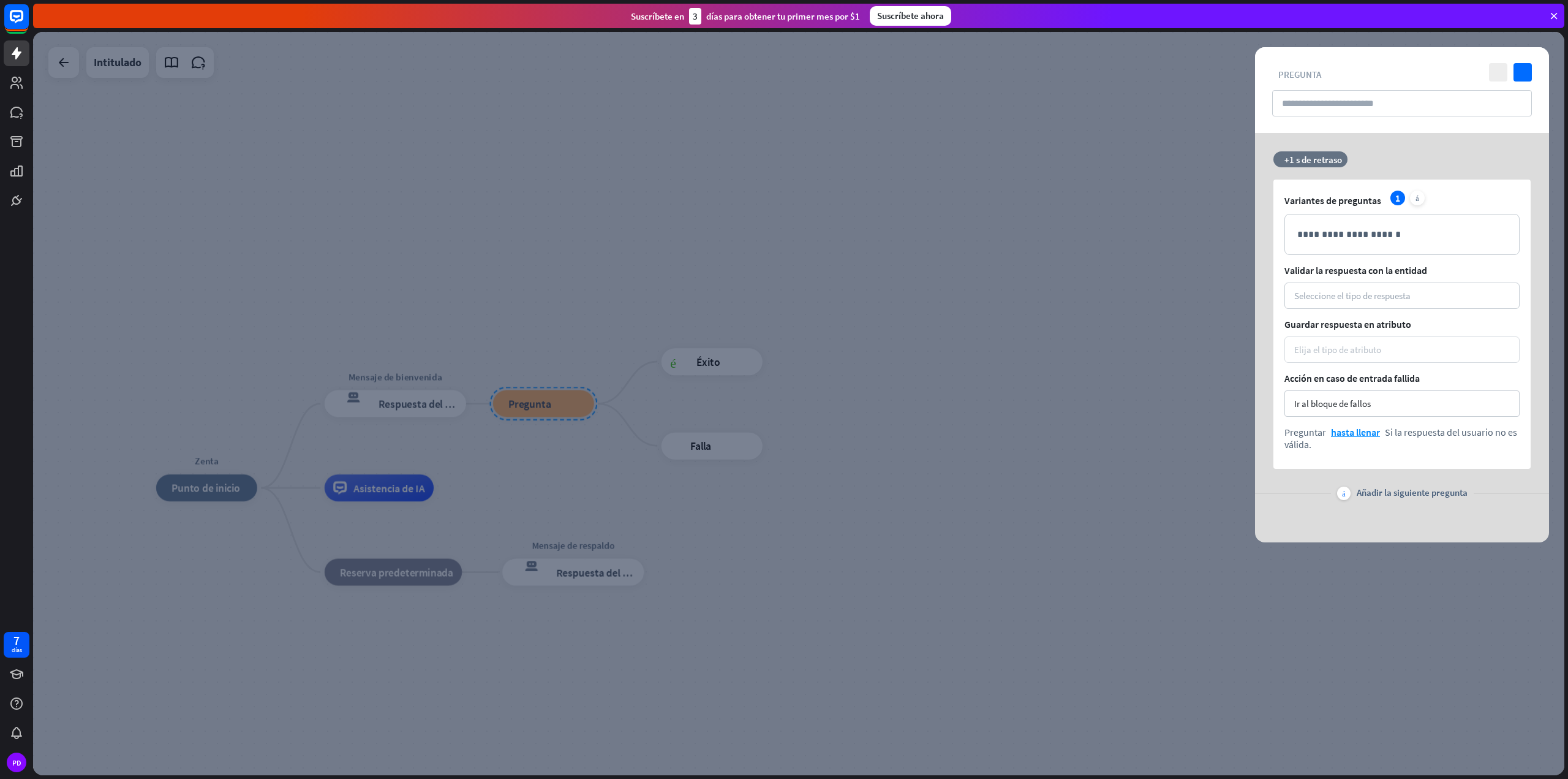
click at [1349, 349] on font "Elija el tipo de atributo" at bounding box center [1337, 350] width 87 height 12
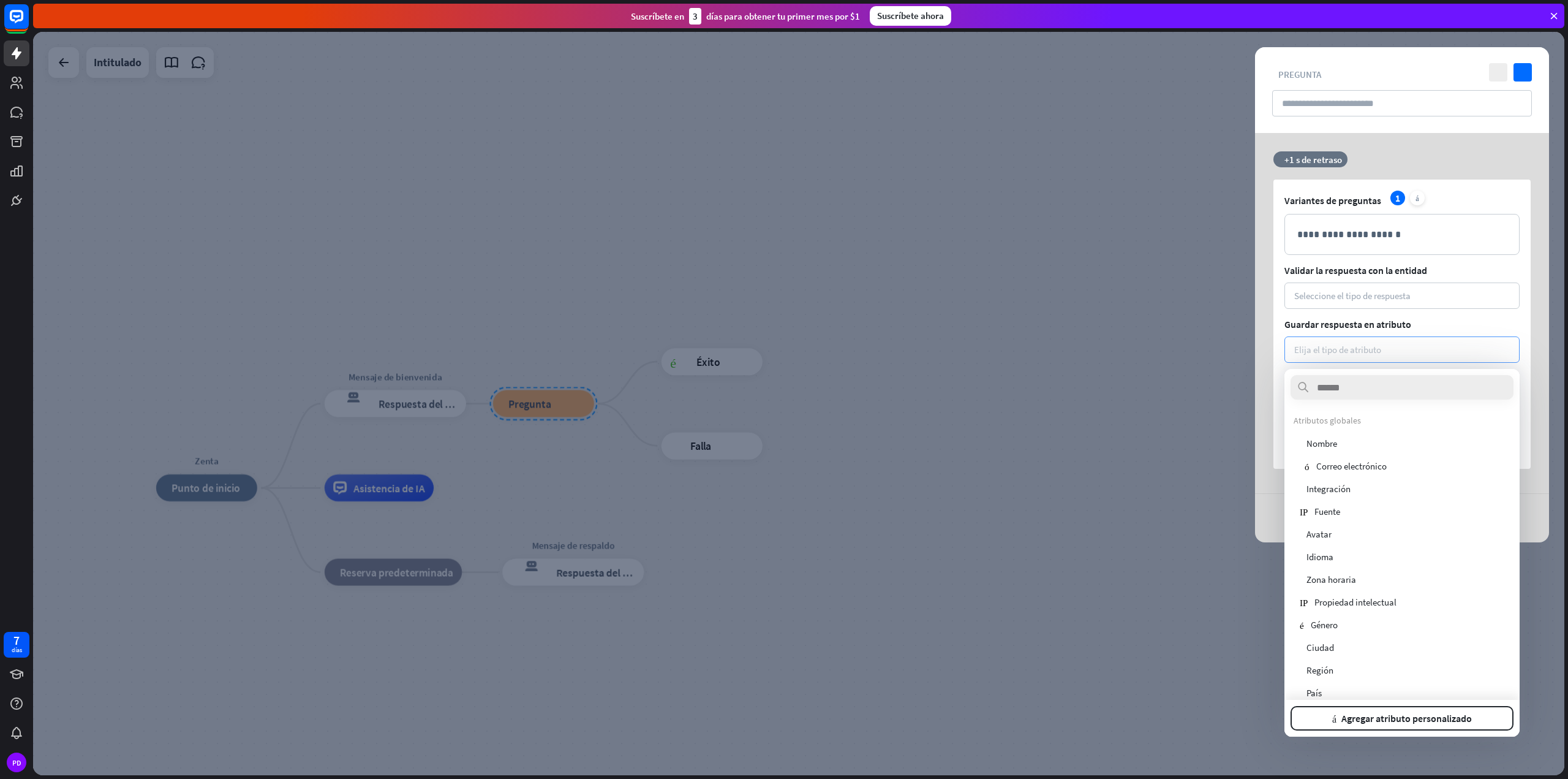
click at [1349, 349] on font "Elija el tipo de atributo" at bounding box center [1337, 350] width 87 height 12
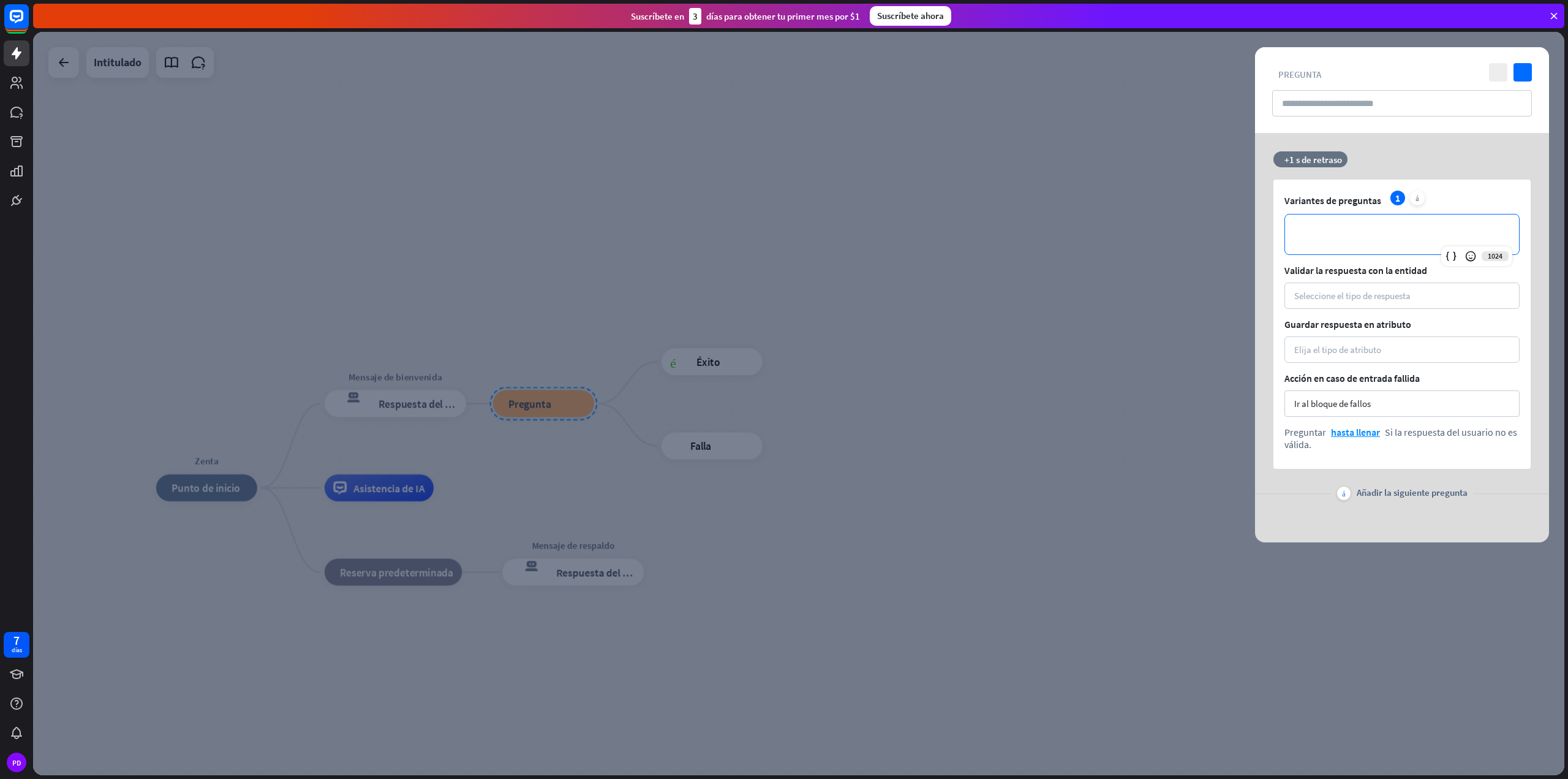
click at [1357, 223] on div "**********" at bounding box center [1402, 235] width 234 height 40
click at [1325, 93] on input "text" at bounding box center [1401, 103] width 259 height 26
click at [1349, 233] on p "**********" at bounding box center [1402, 234] width 210 height 15
paste div
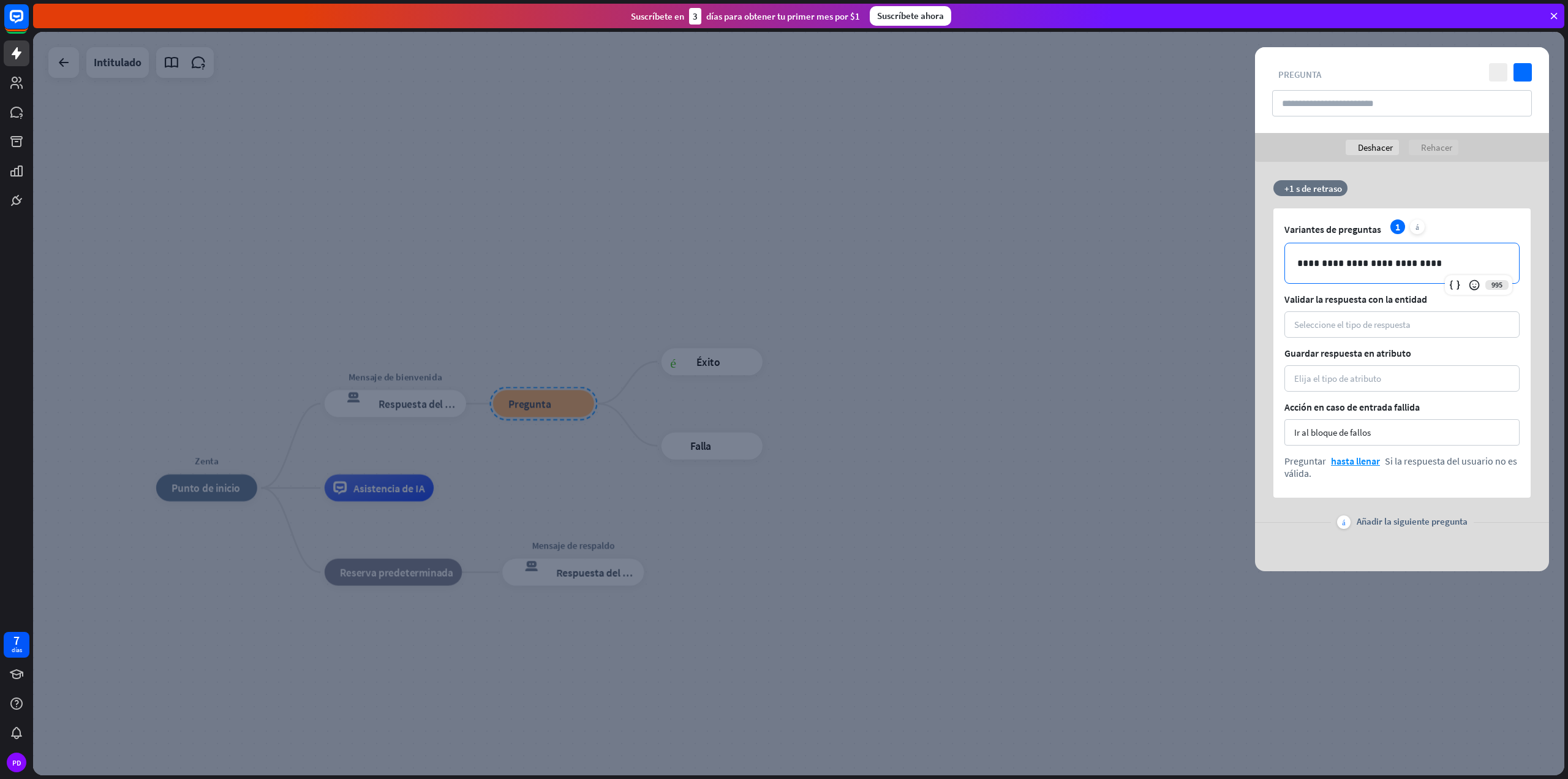
click at [1290, 259] on div "**********" at bounding box center [1402, 263] width 234 height 40
click at [1452, 283] on icon at bounding box center [1455, 284] width 12 height 12
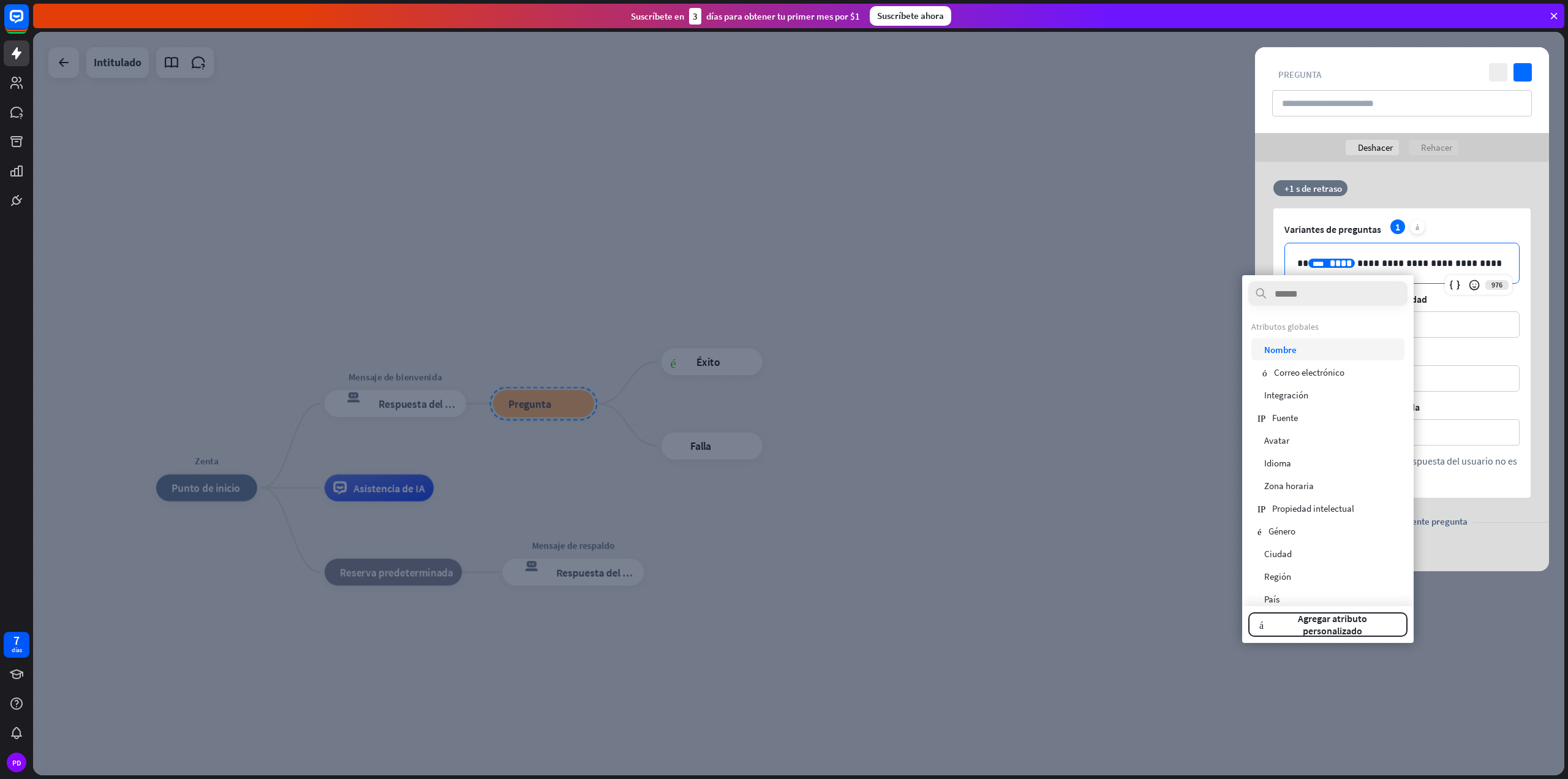
click at [1322, 352] on div "controlar Nombre" at bounding box center [1328, 350] width 153 height 22
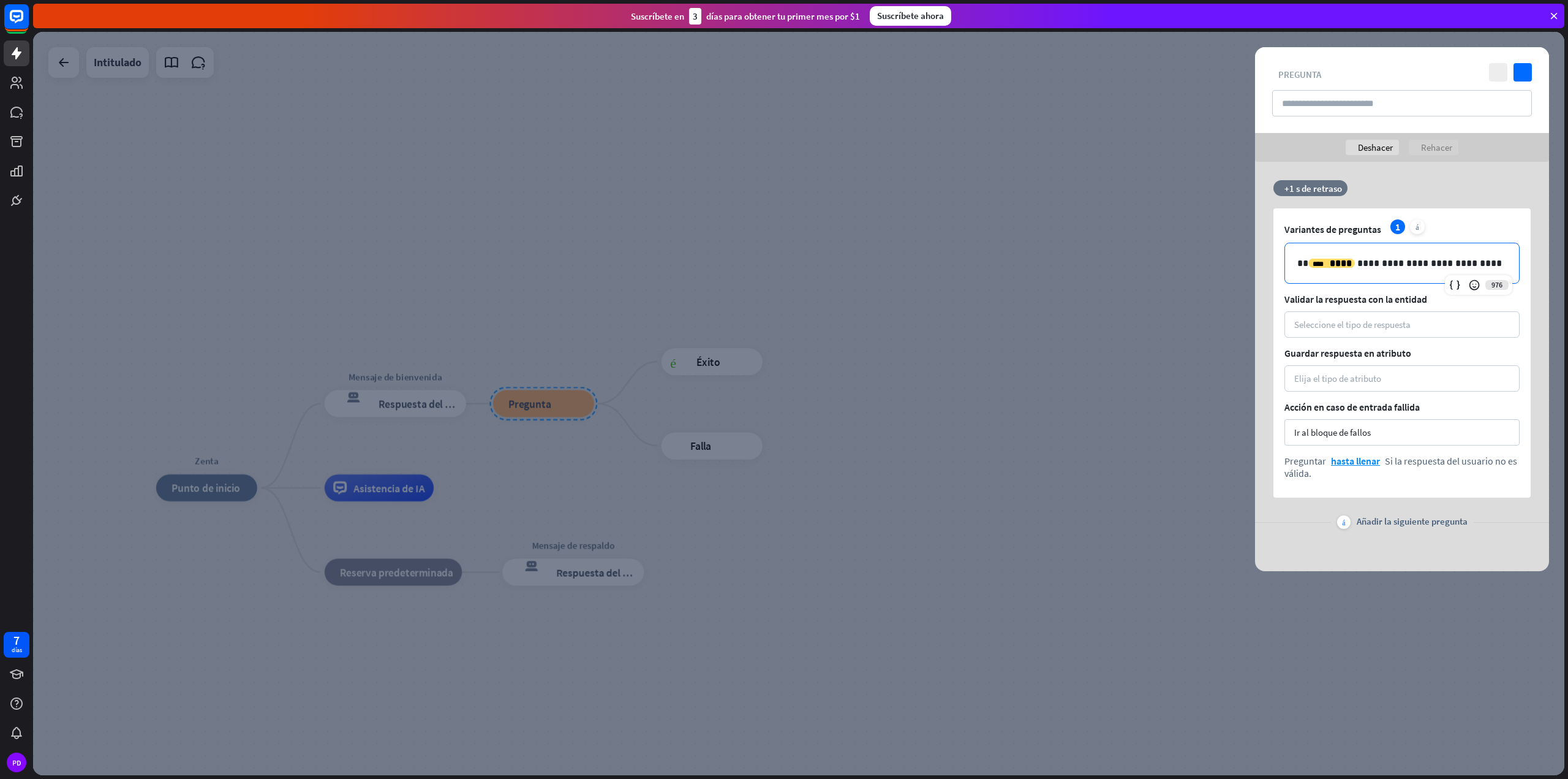
click at [1304, 264] on p "**********" at bounding box center [1402, 263] width 210 height 15
click at [1475, 266] on p "**********" at bounding box center [1402, 263] width 210 height 15
click at [1360, 322] on font "Seleccione el tipo de respuesta" at bounding box center [1353, 324] width 117 height 12
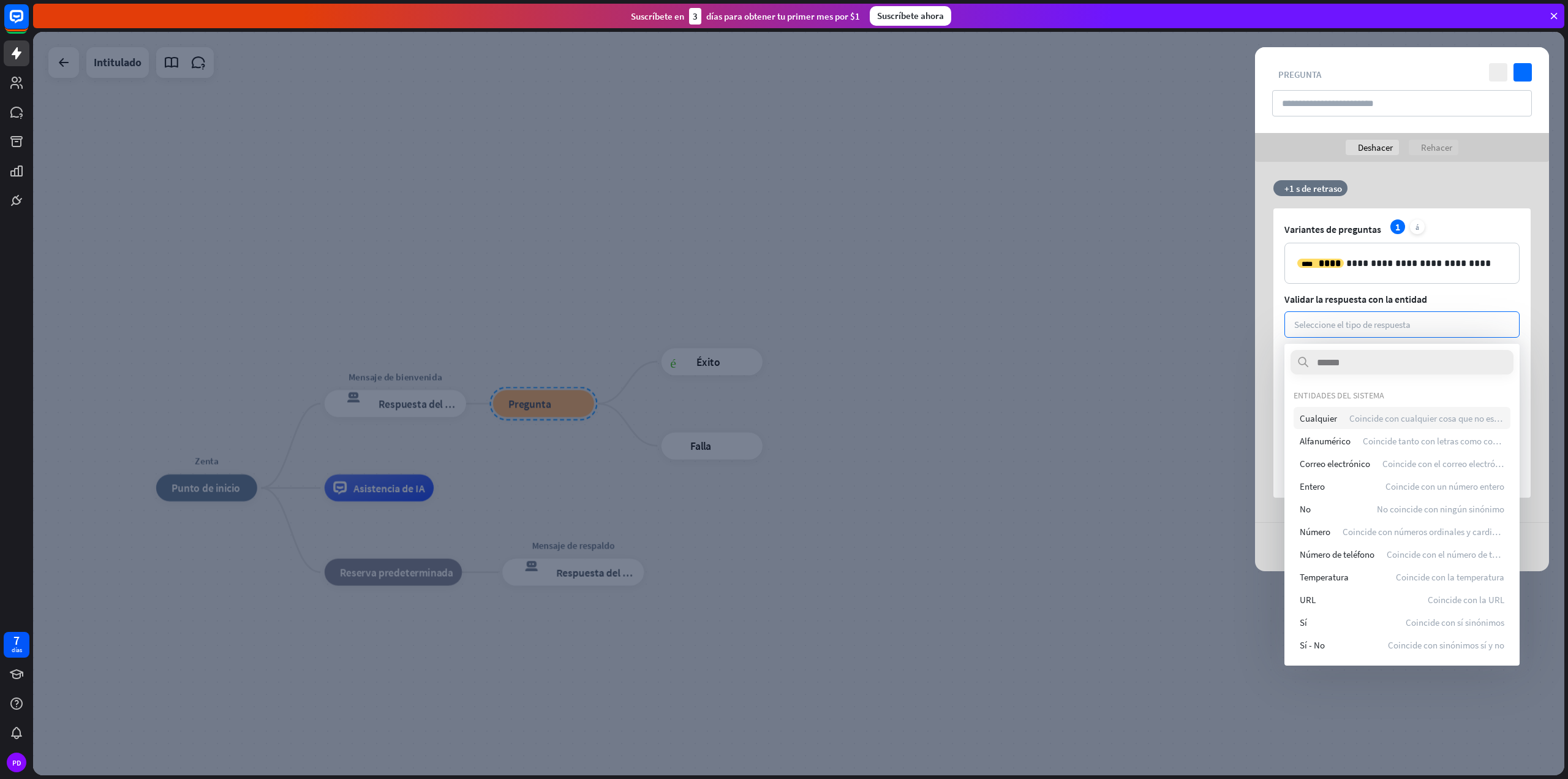
click at [1357, 413] on font "Coincide con cualquier cosa que no esté vacía" at bounding box center [1436, 418] width 175 height 12
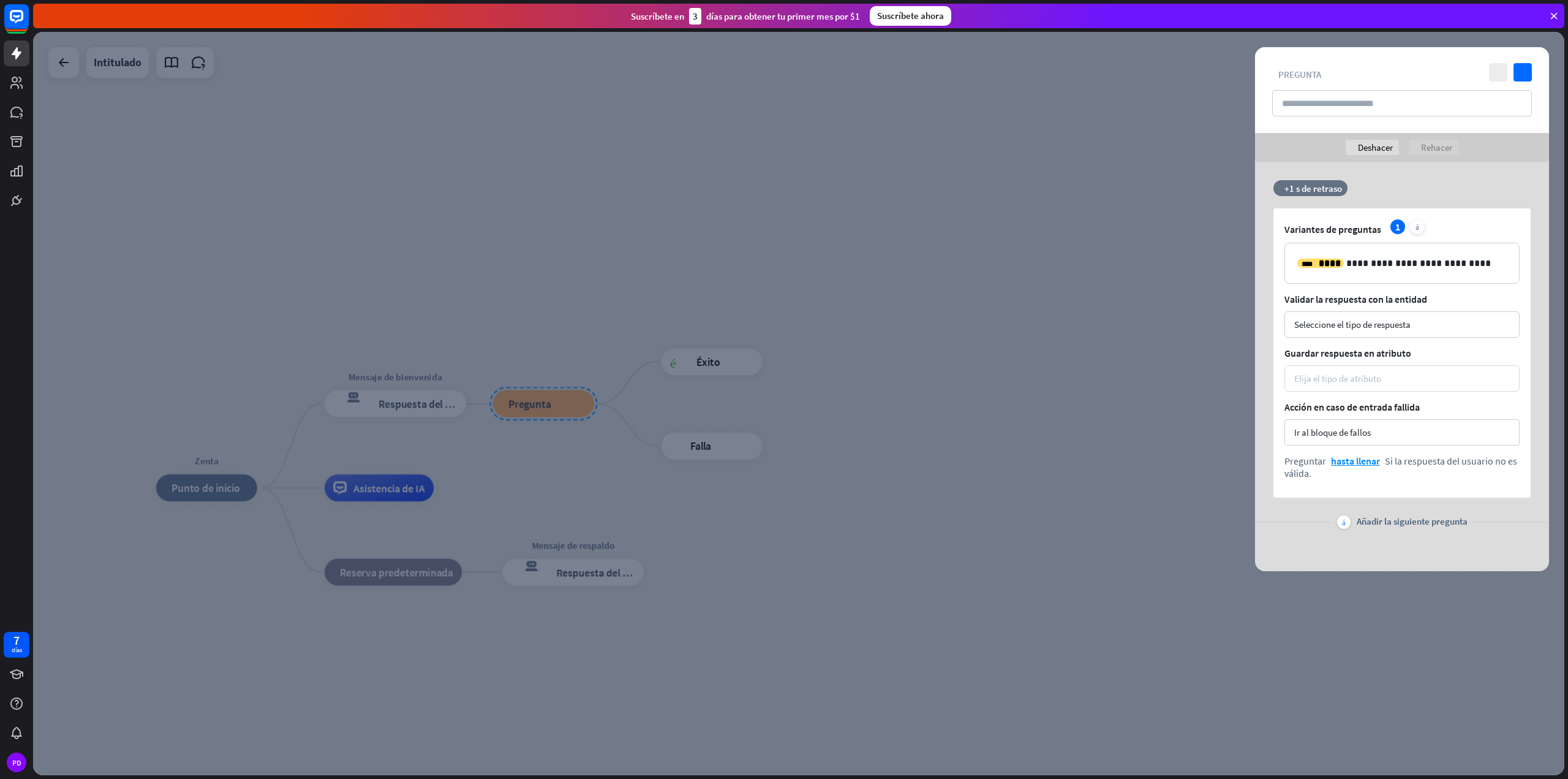
click at [1353, 370] on div "Elija el tipo de atributo" at bounding box center [1402, 378] width 235 height 26
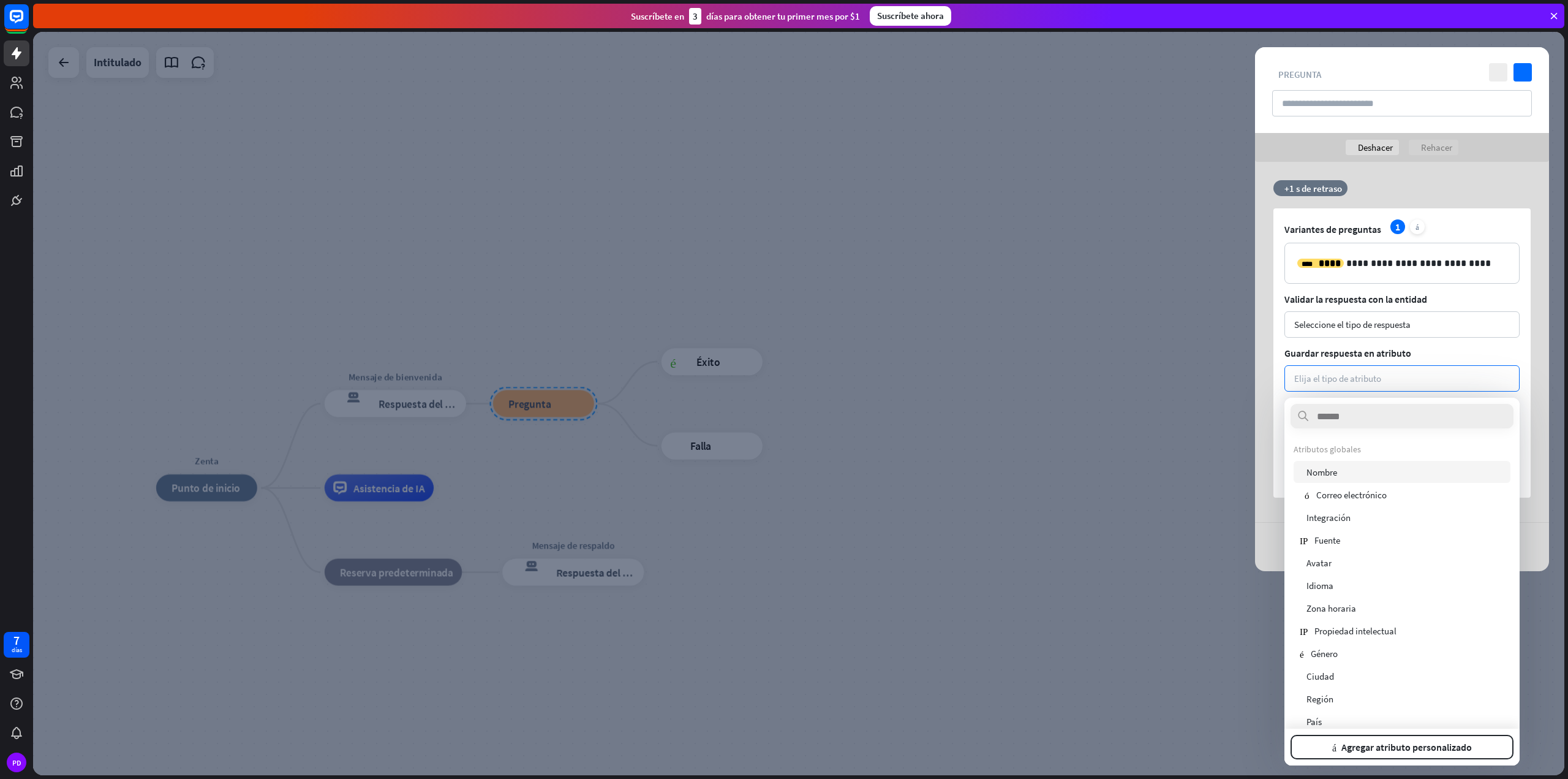
click at [1354, 473] on div "usuario Nombre" at bounding box center [1402, 472] width 217 height 22
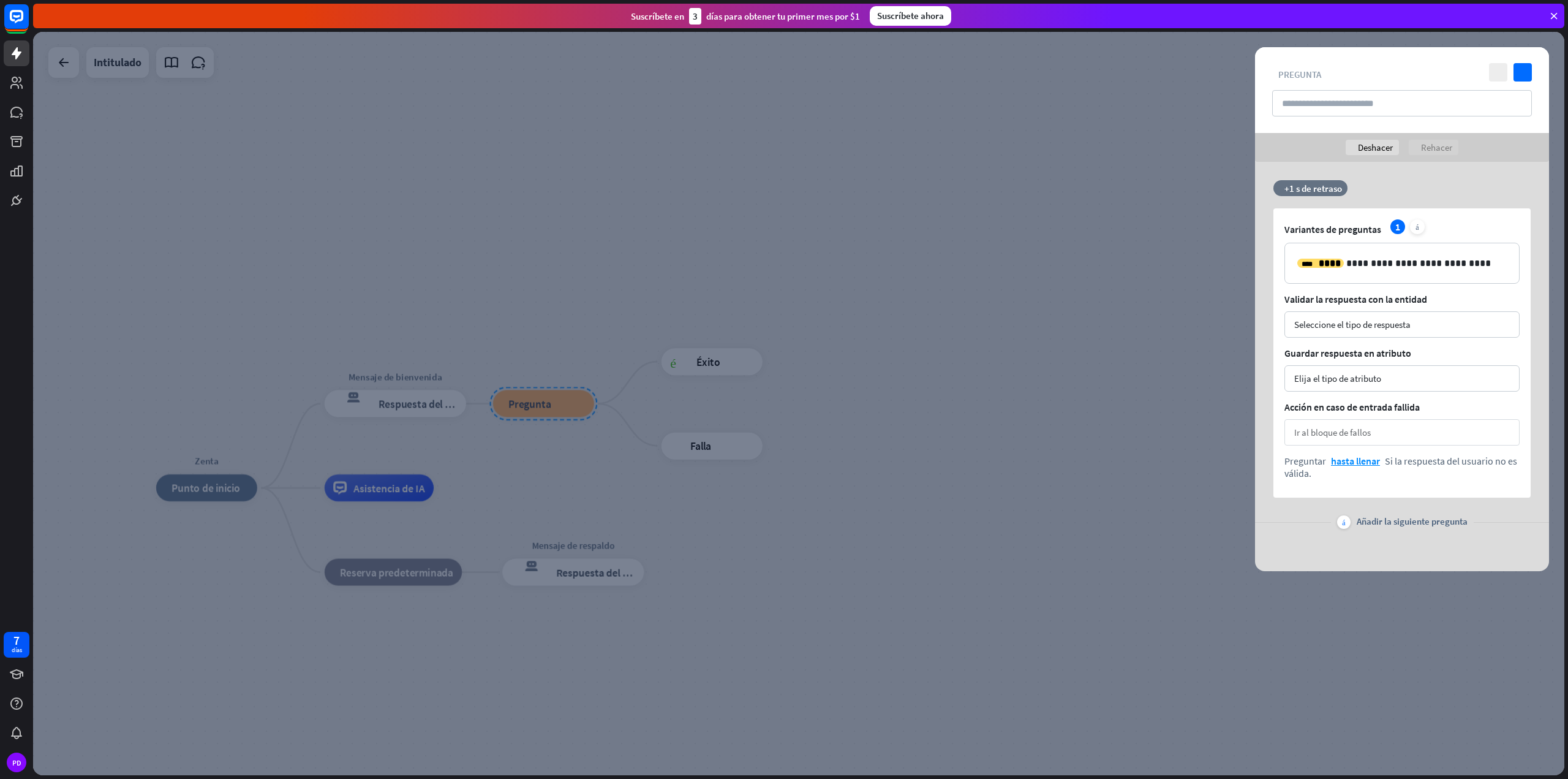
click at [1376, 434] on div "Ir al bloque de fallos flecha_abajo" at bounding box center [1402, 432] width 235 height 26
click at [1151, 465] on div at bounding box center [798, 403] width 1531 height 743
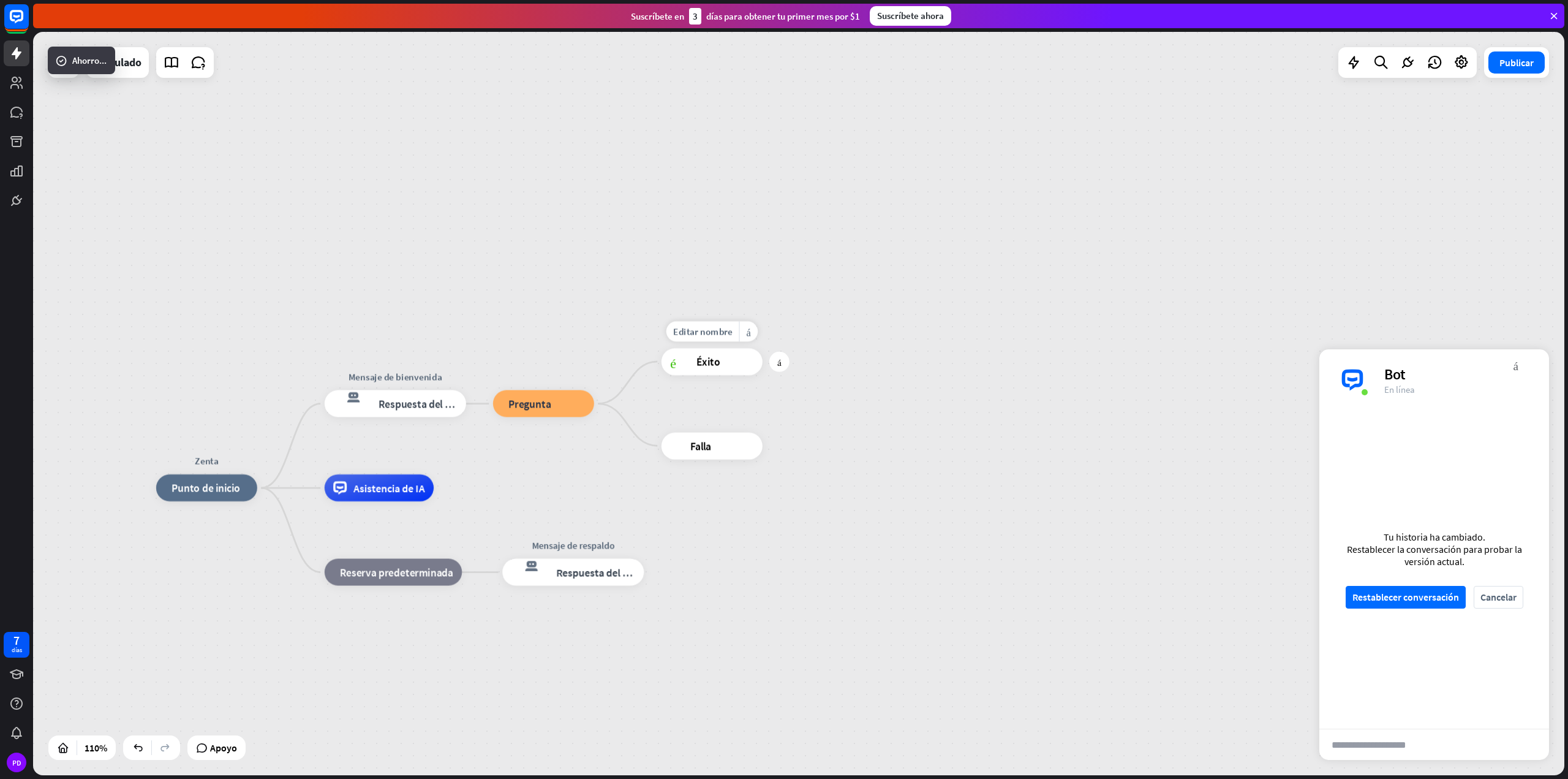
click at [723, 353] on div "éxito del bloque Éxito" at bounding box center [712, 362] width 101 height 27
click at [781, 360] on font "más" at bounding box center [779, 362] width 4 height 10
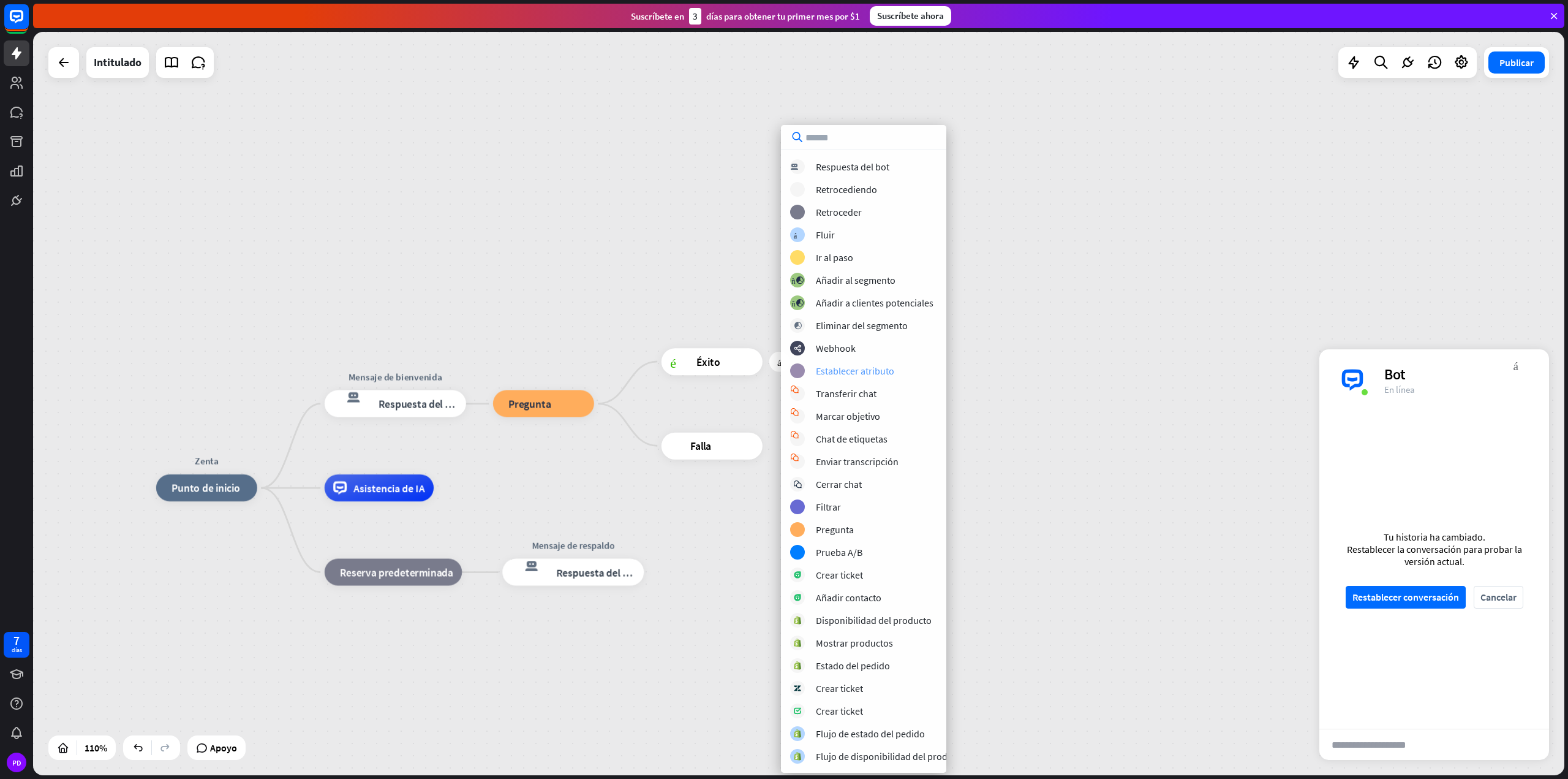
click at [942, 370] on div "atributo_conjunto_bloque Establecer atributo" at bounding box center [878, 370] width 176 height 14
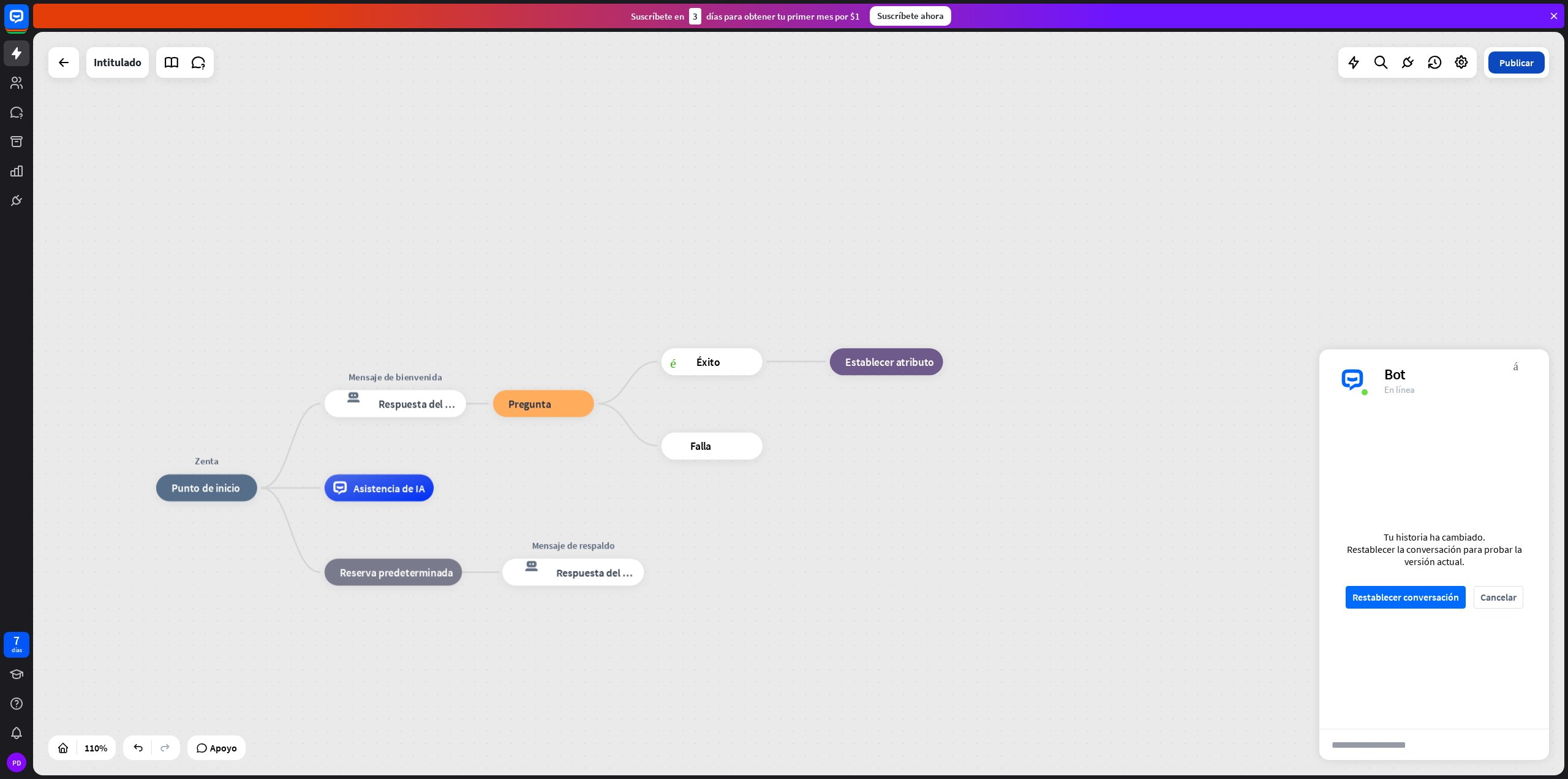
click at [1515, 59] on font "Publicar" at bounding box center [1516, 62] width 34 height 12
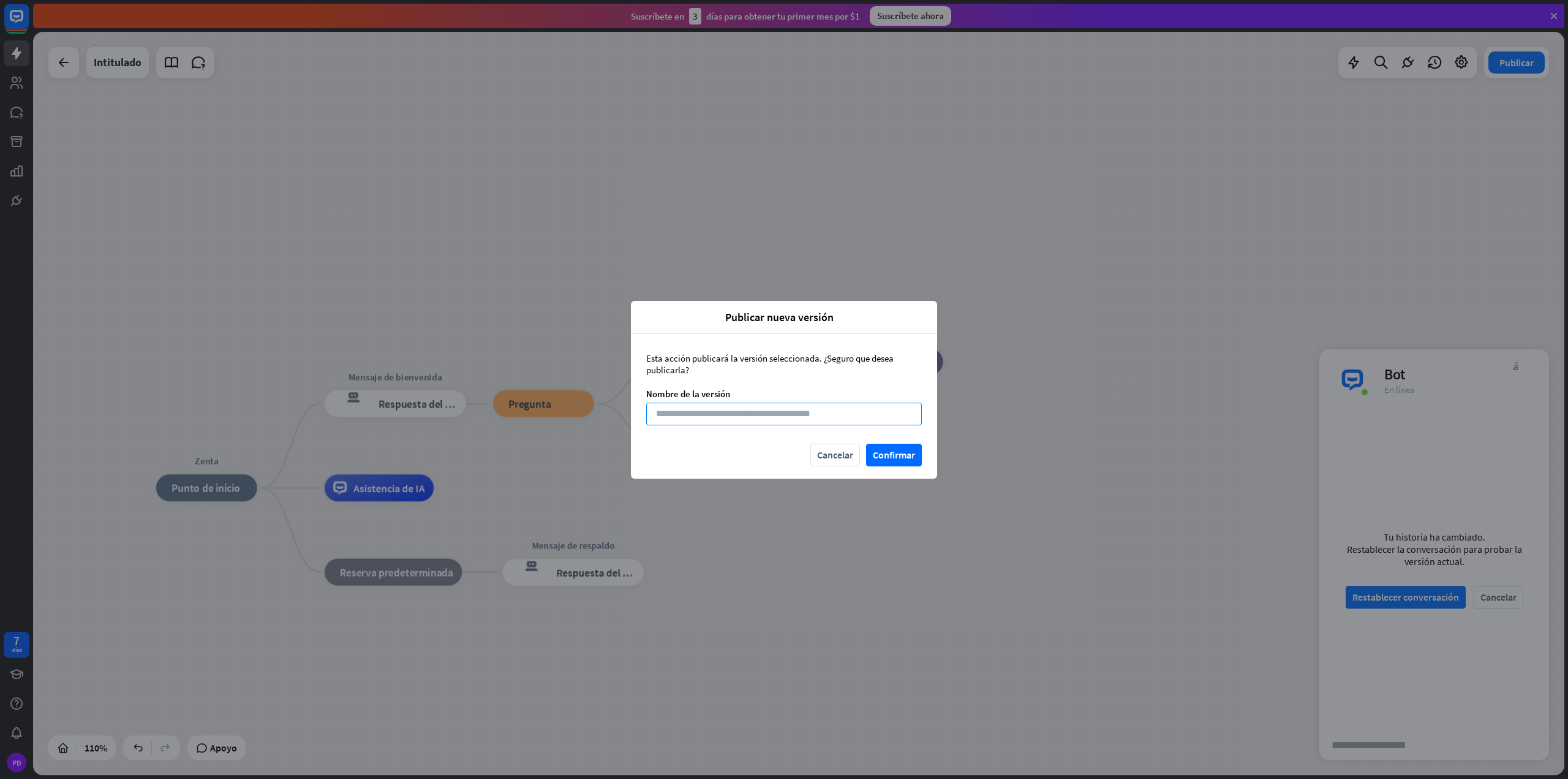
click at [761, 411] on input at bounding box center [784, 413] width 275 height 22
type input "********"
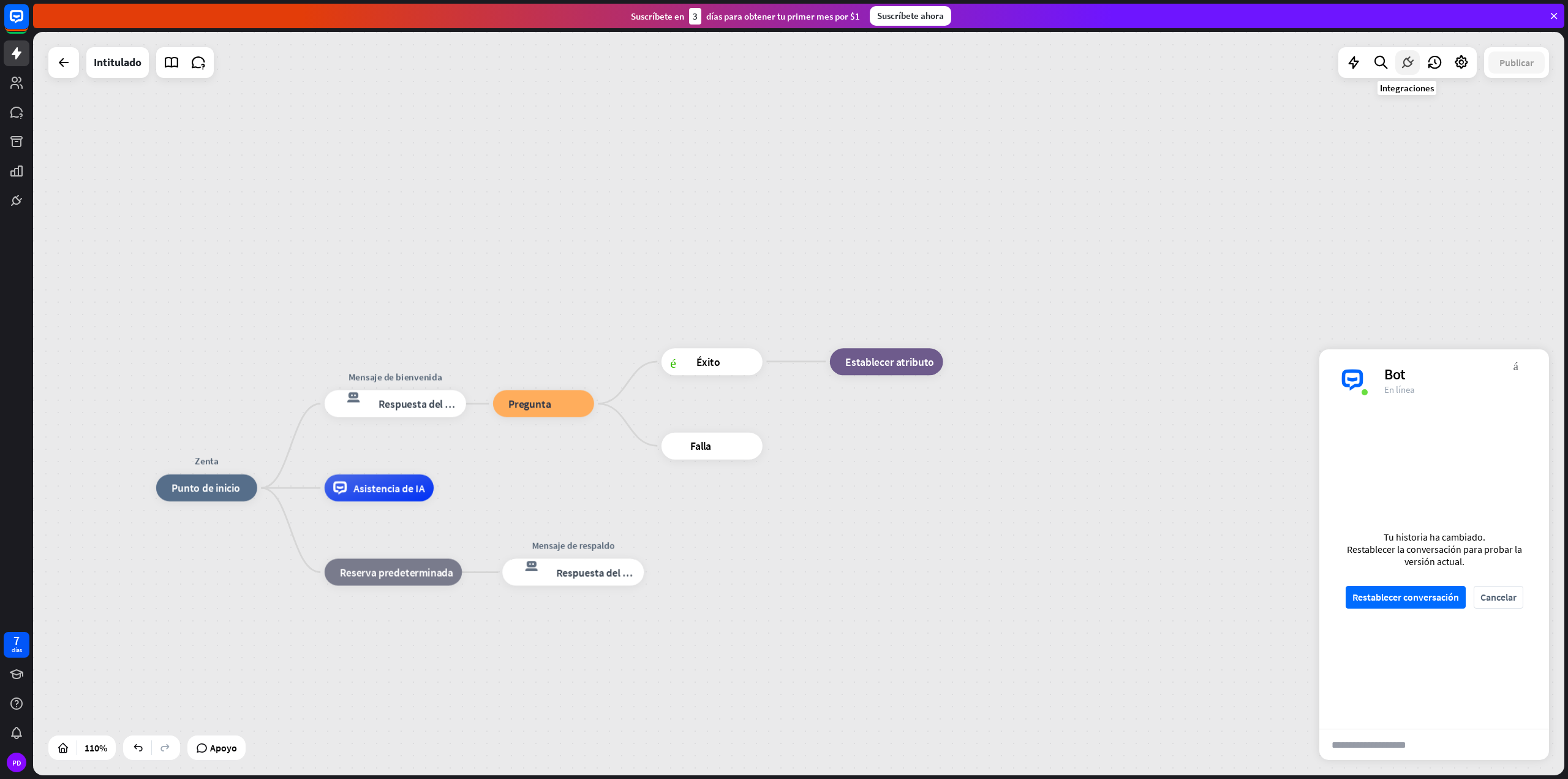
click at [1407, 63] on icon at bounding box center [1408, 62] width 16 height 16
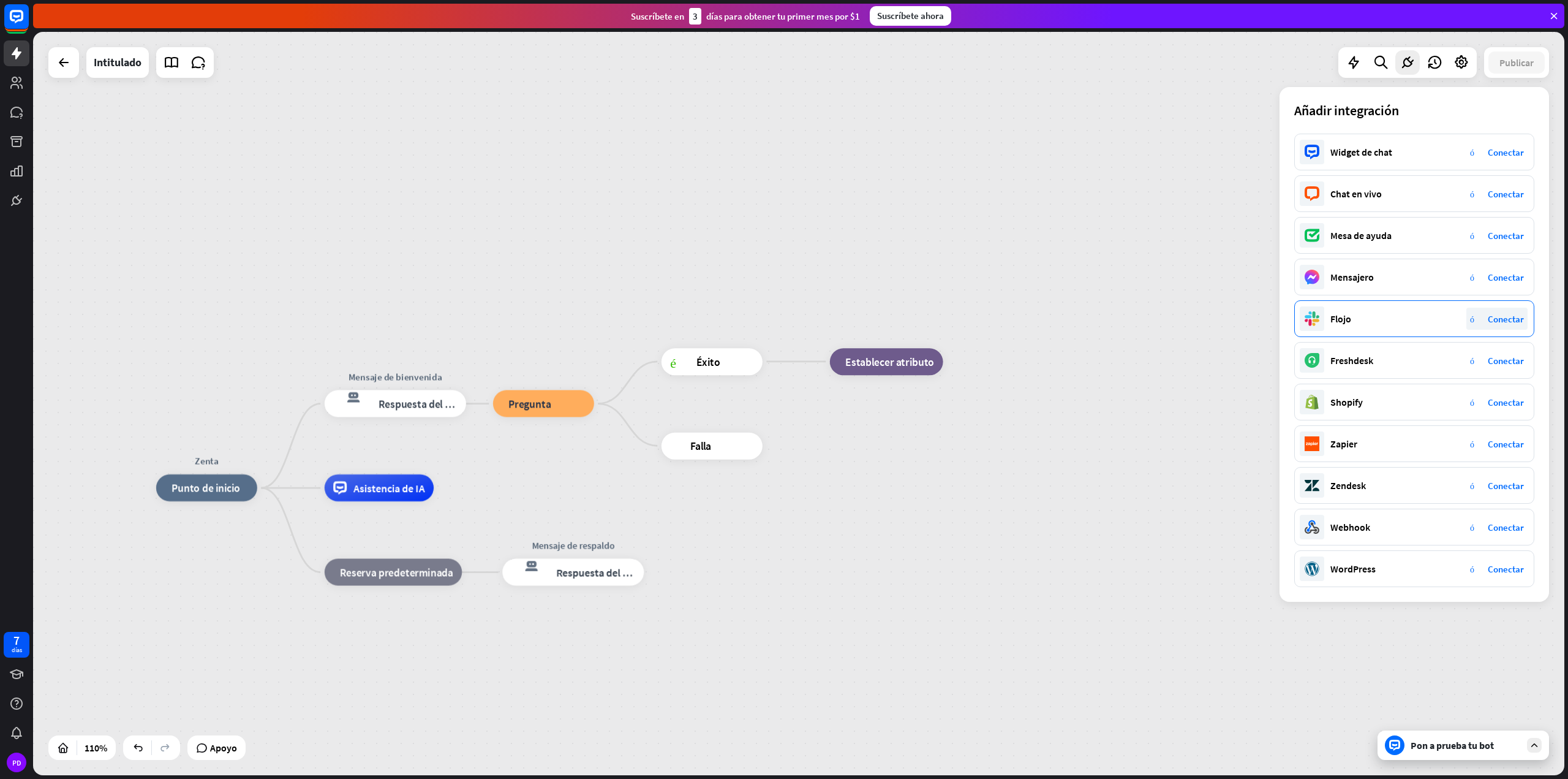
click at [1498, 322] on font "Conectar" at bounding box center [1506, 318] width 36 height 12
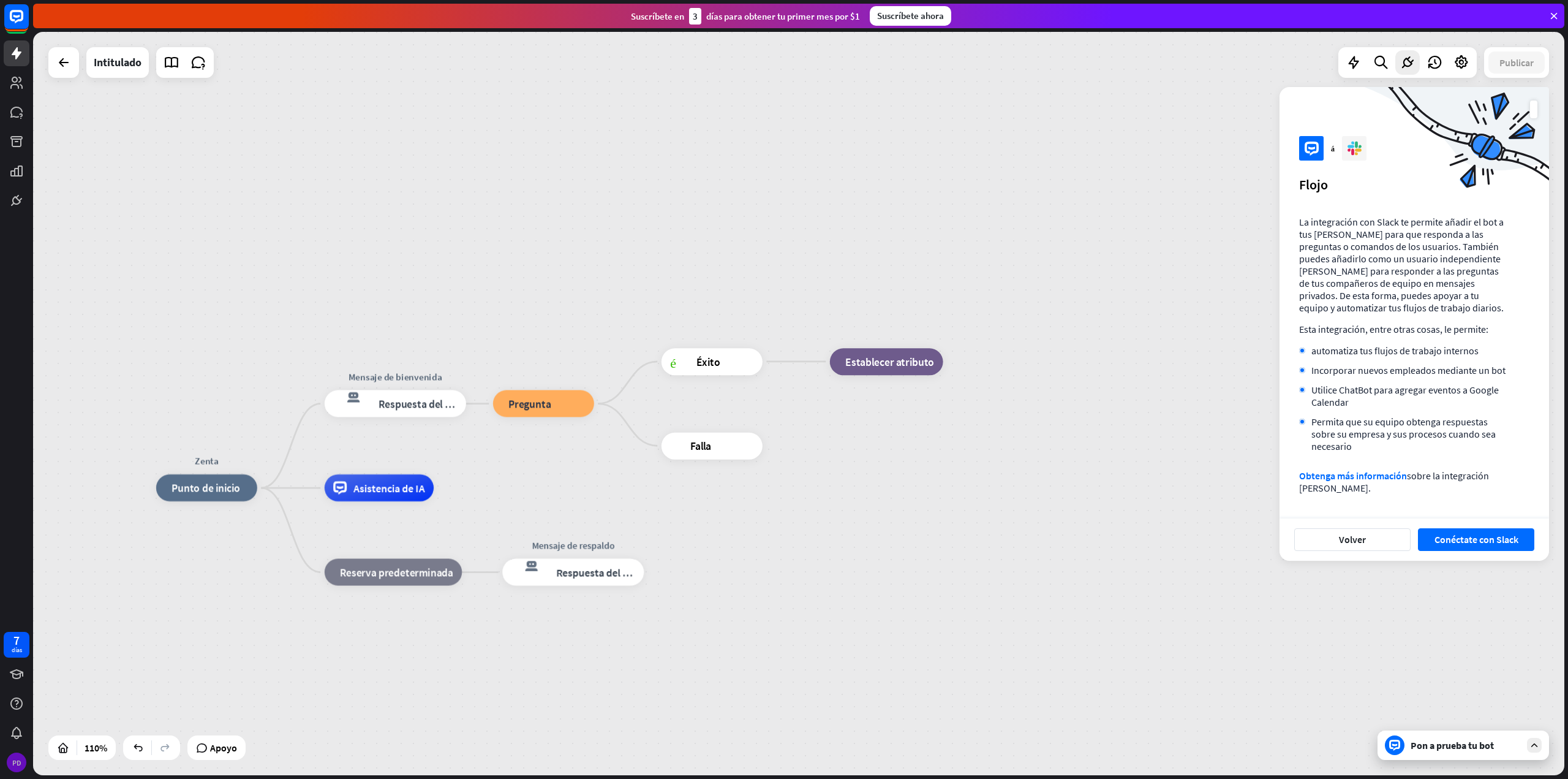
click at [20, 755] on div "PD" at bounding box center [16, 762] width 20 height 20
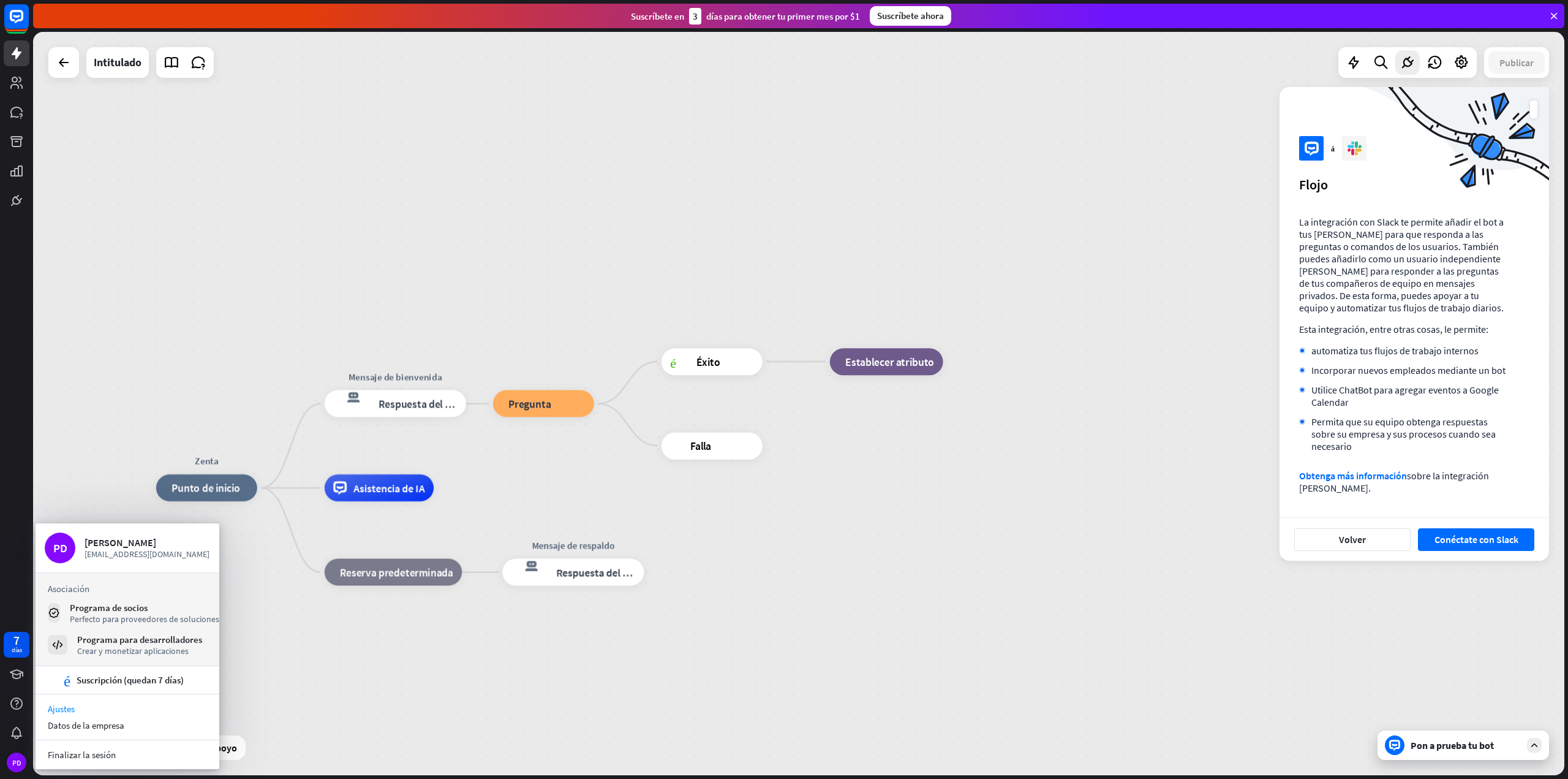
click at [82, 704] on link "Ajustes" at bounding box center [128, 708] width 184 height 17
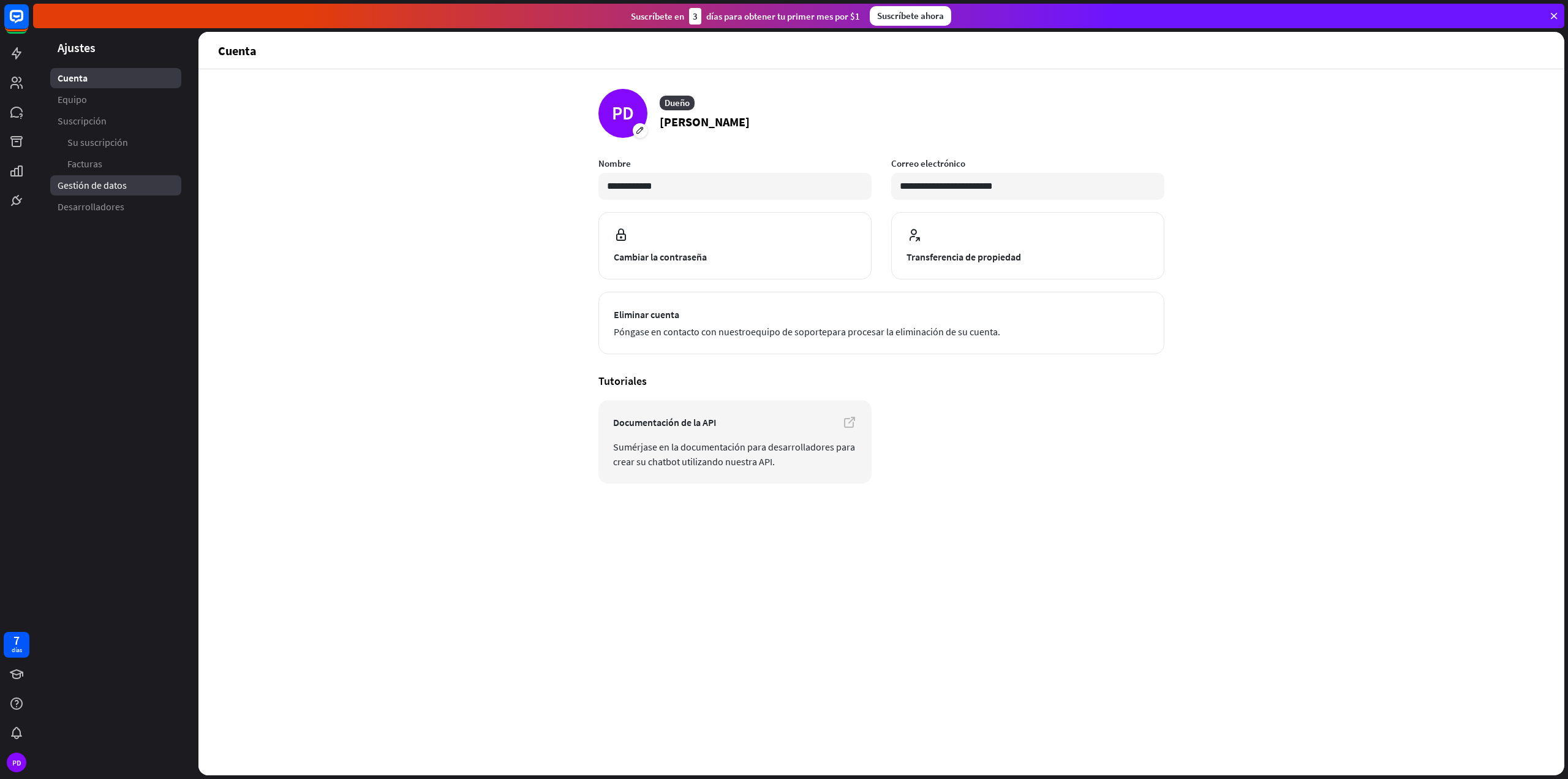
click at [104, 184] on font "Gestión de datos" at bounding box center [92, 184] width 69 height 12
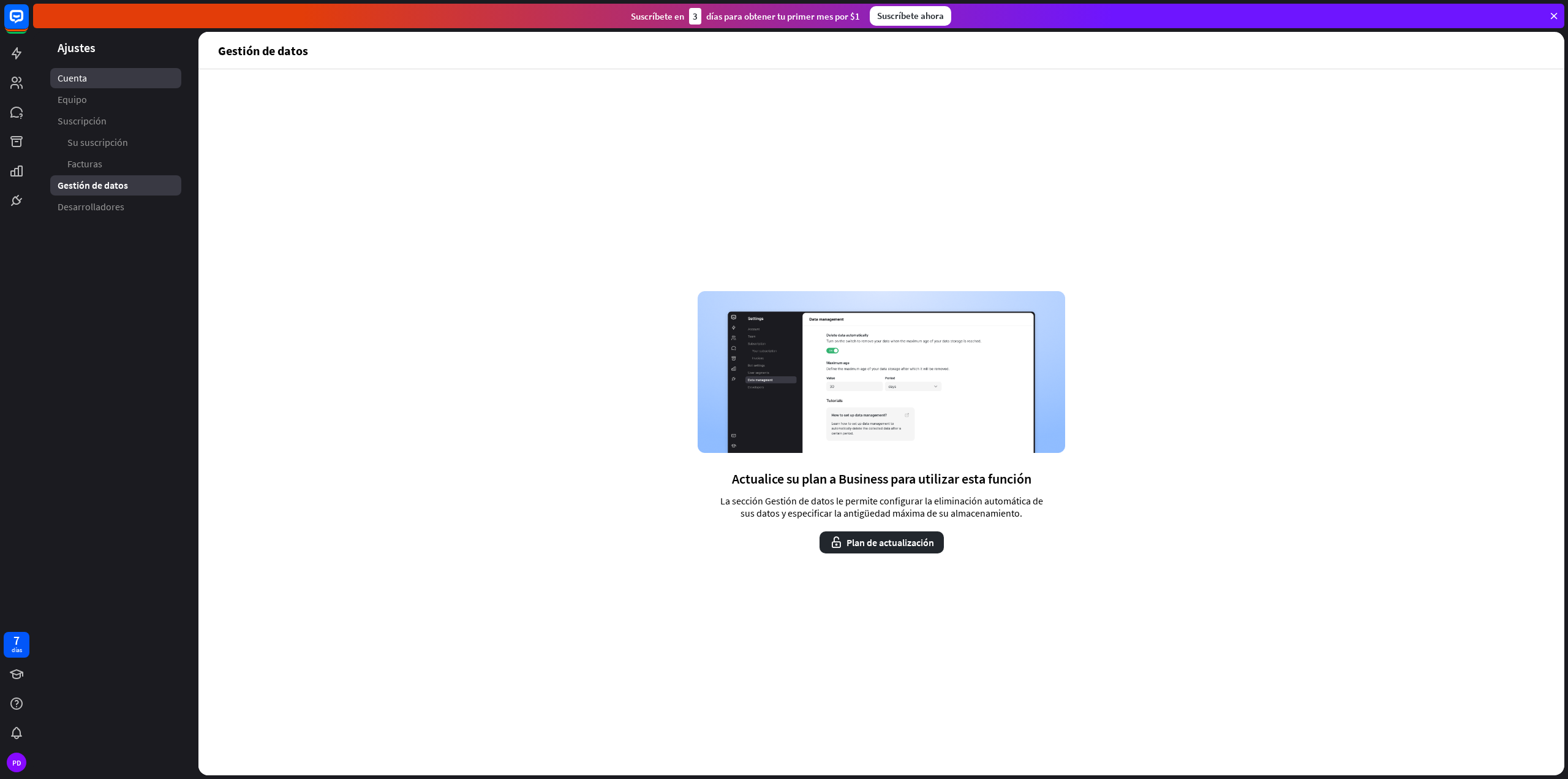
click at [84, 81] on font "Cuenta" at bounding box center [72, 77] width 30 height 12
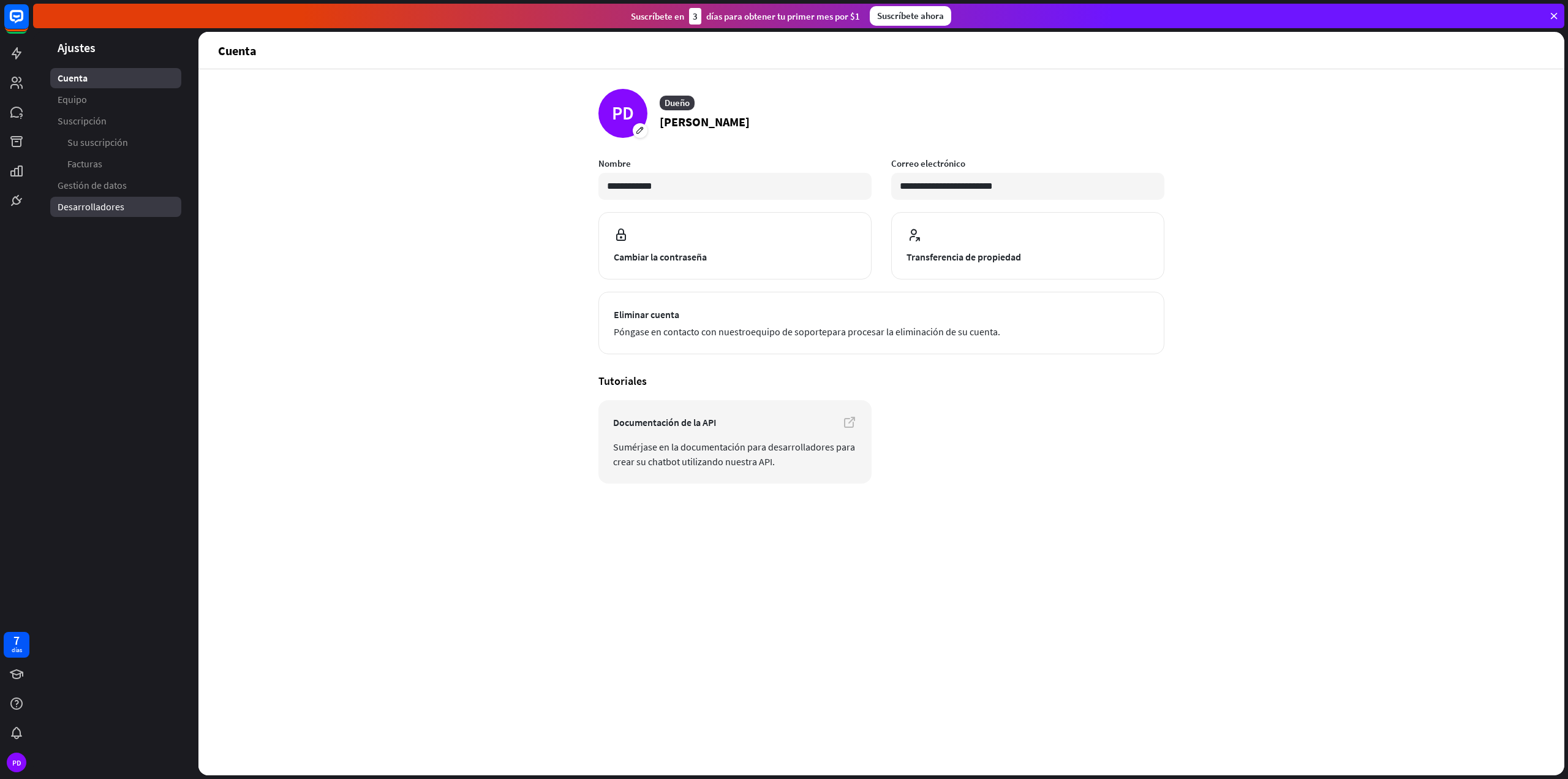
click at [101, 205] on font "Desarrolladores" at bounding box center [91, 206] width 67 height 12
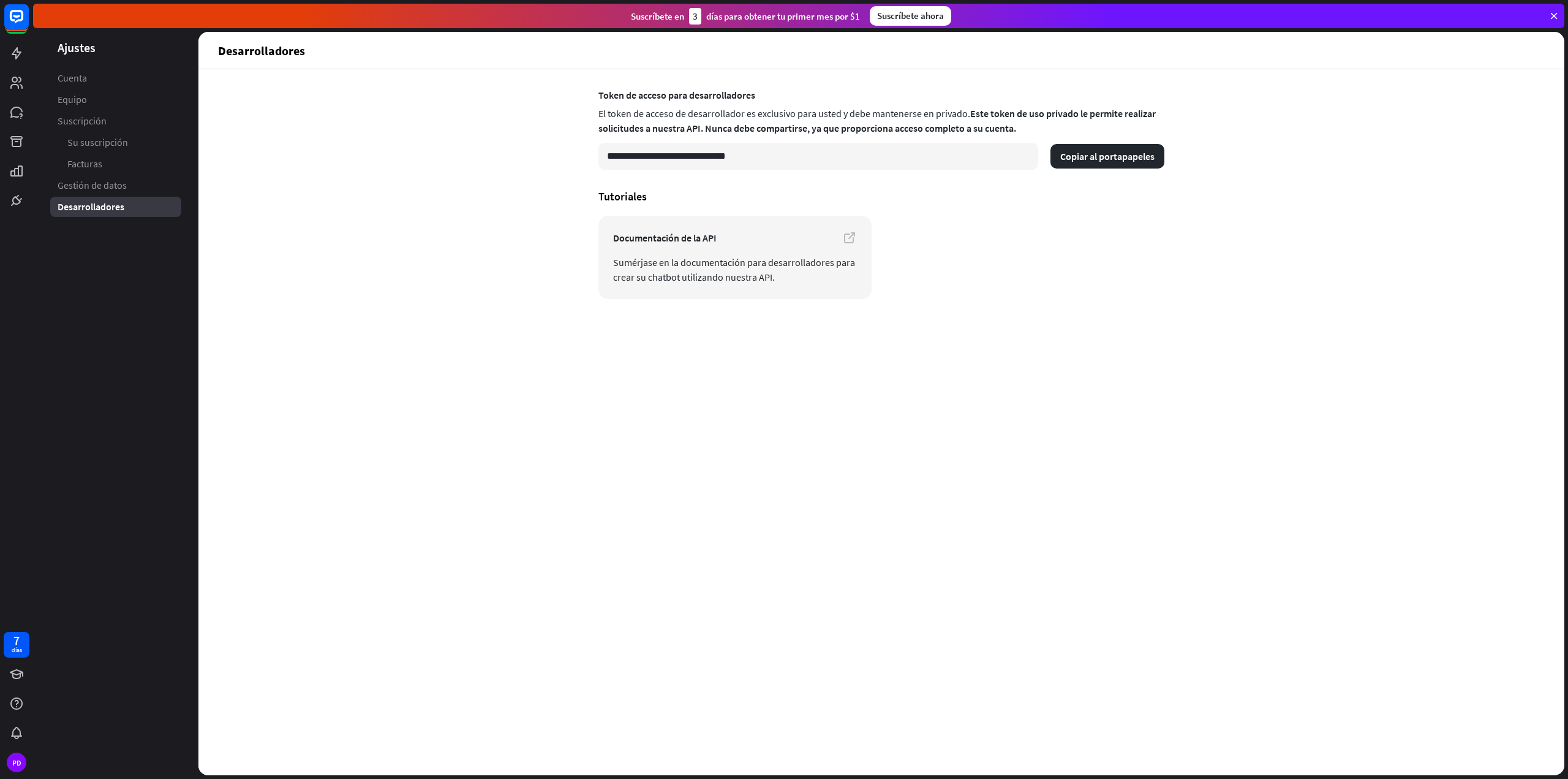
click at [101, 189] on font "Gestión de datos" at bounding box center [92, 184] width 69 height 12
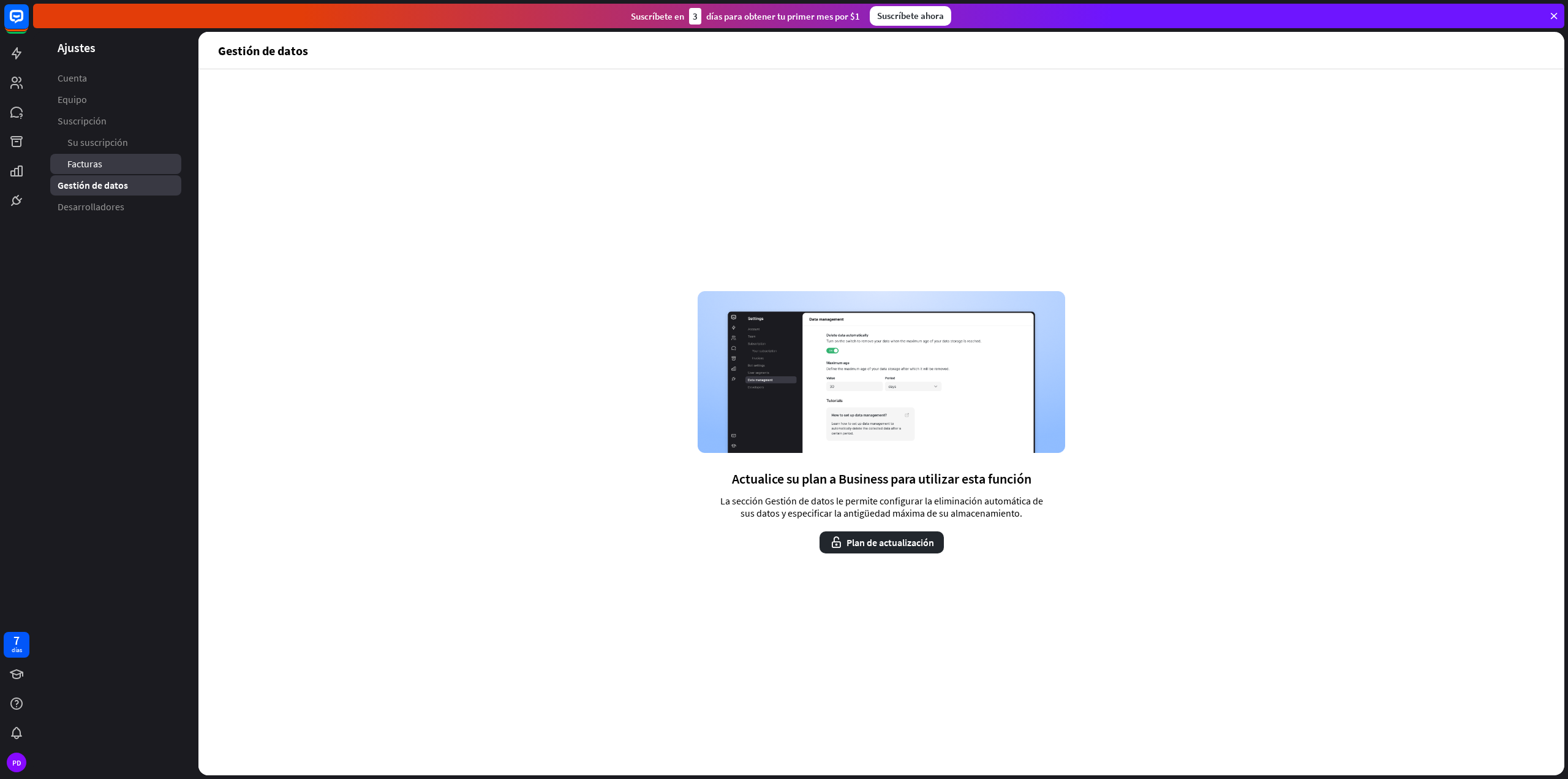
click at [101, 159] on font "Facturas" at bounding box center [85, 163] width 35 height 12
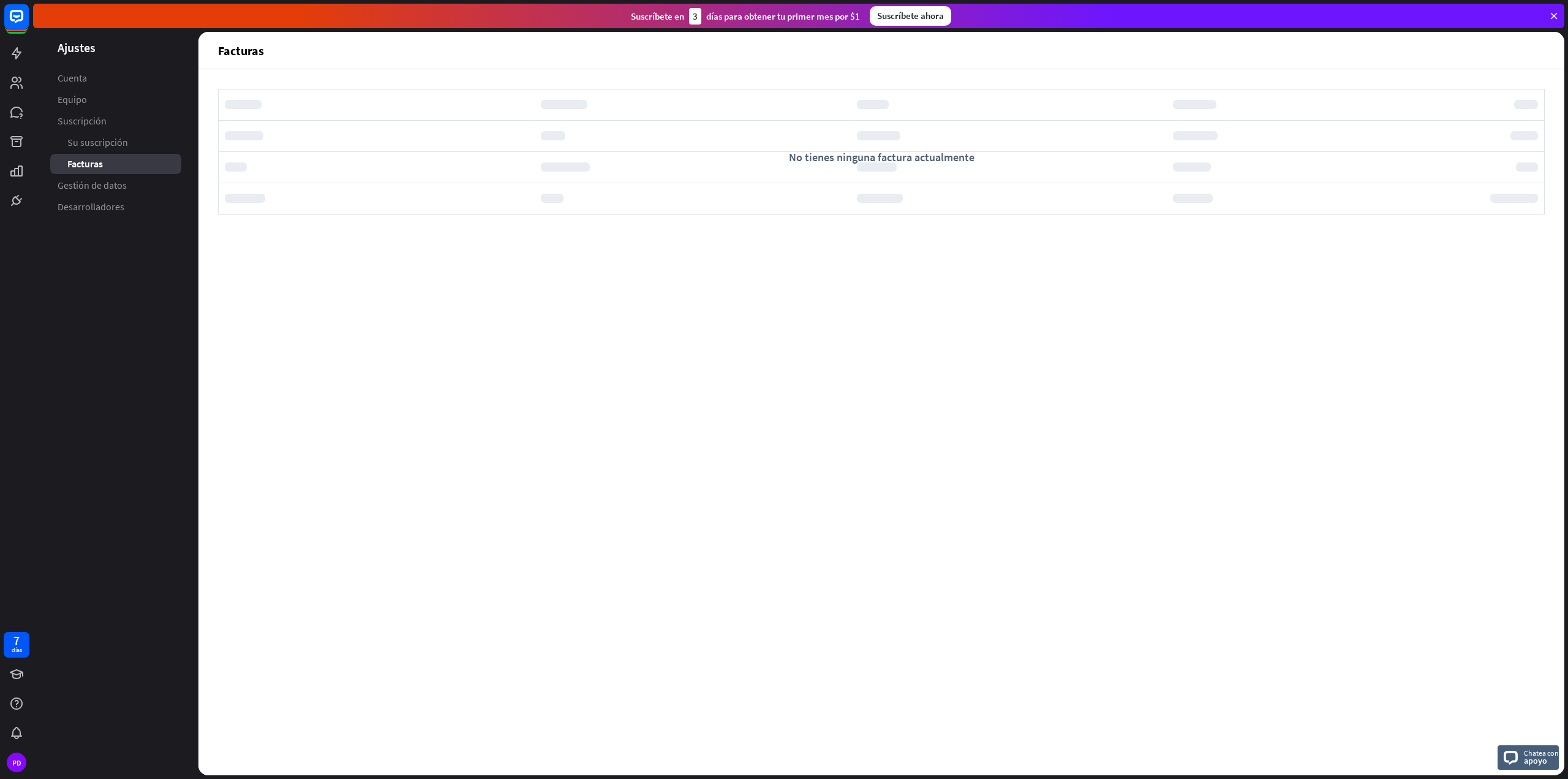
click at [97, 113] on link "Suscripción" at bounding box center [116, 121] width 131 height 20
